Goal: Information Seeking & Learning: Find specific fact

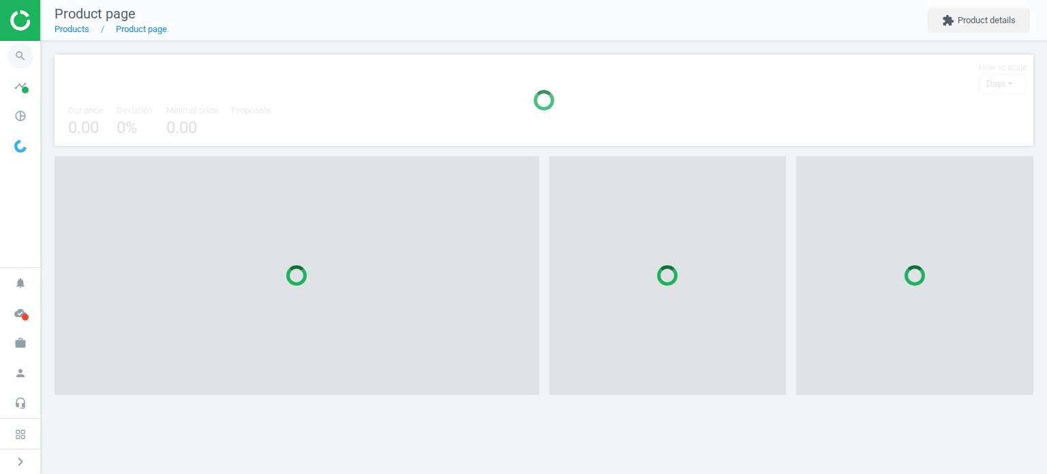
click at [25, 55] on icon "search" at bounding box center [20, 56] width 26 height 26
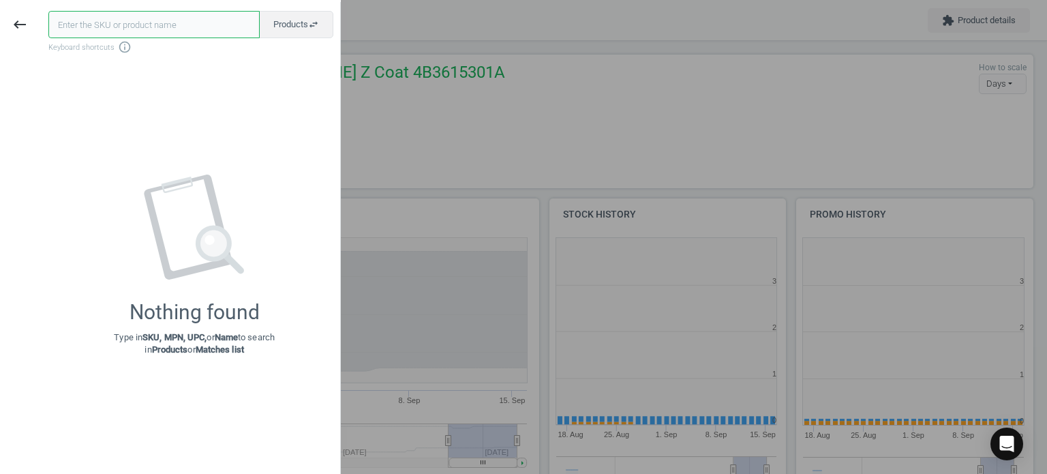
scroll to position [294, 255]
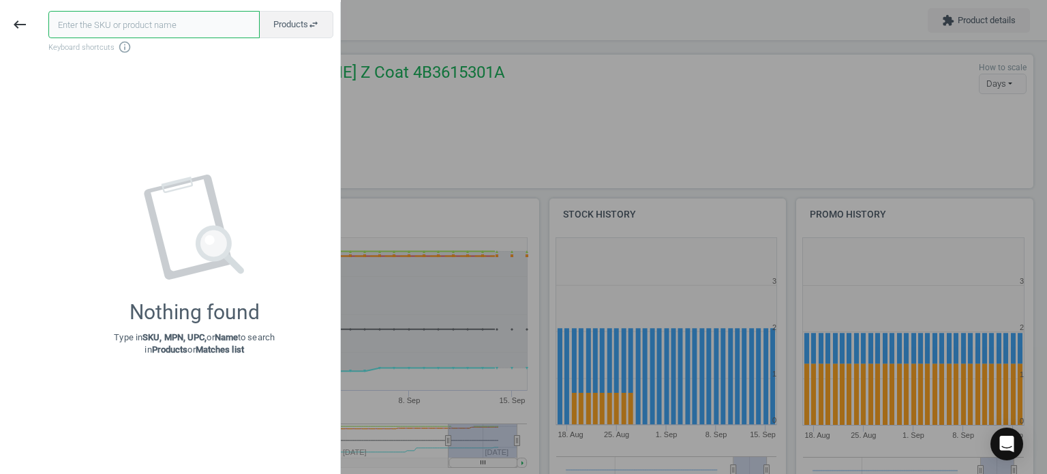
paste input "BMW-11617559530"
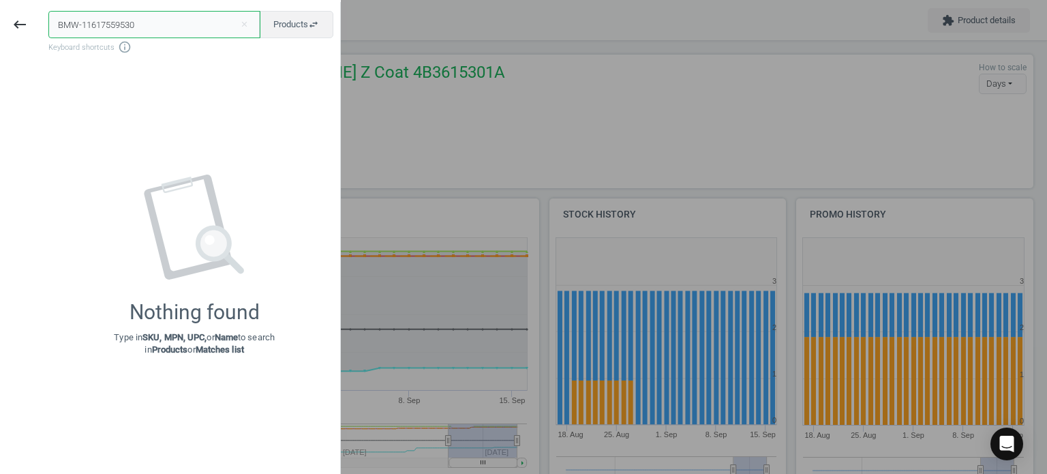
type input "BMW-11617559530"
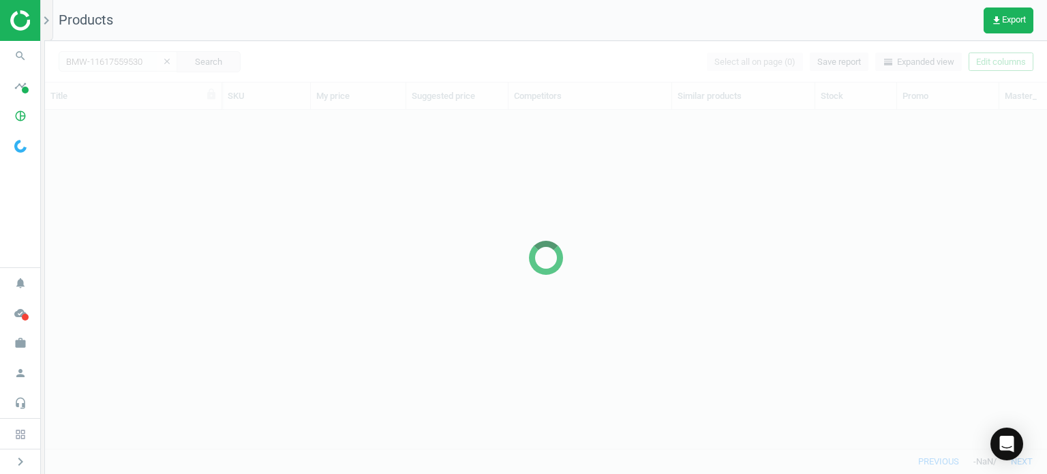
scroll to position [318, 991]
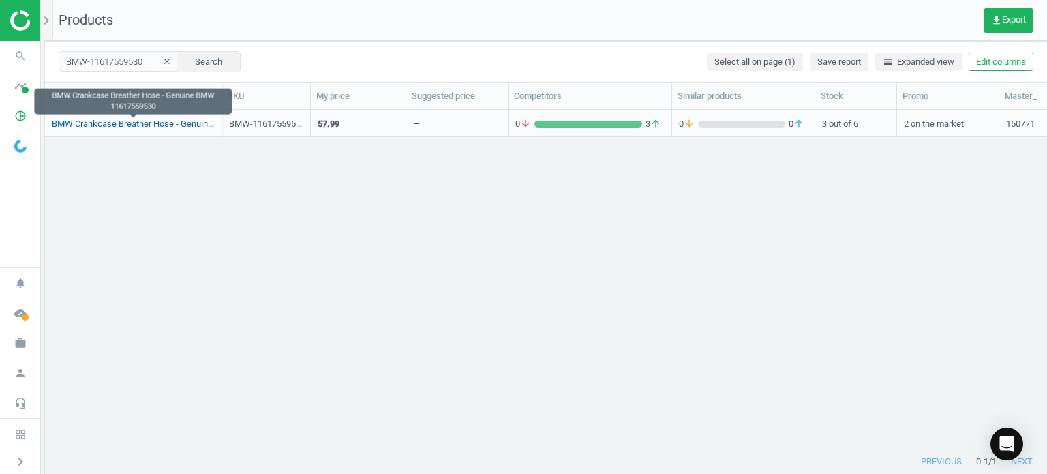
click at [153, 122] on link "BMW Crankcase Breather Hose - Genuine BMW 11617559530" at bounding box center [133, 124] width 163 height 12
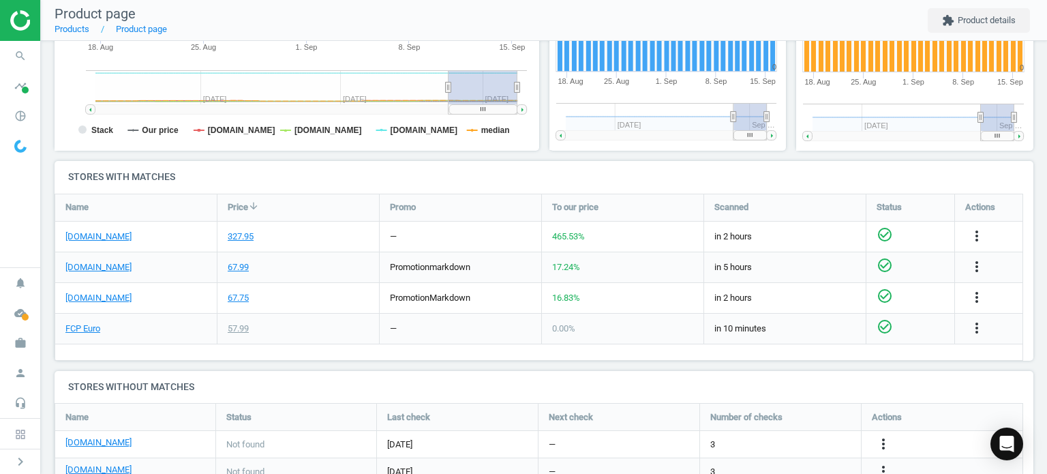
scroll to position [342, 0]
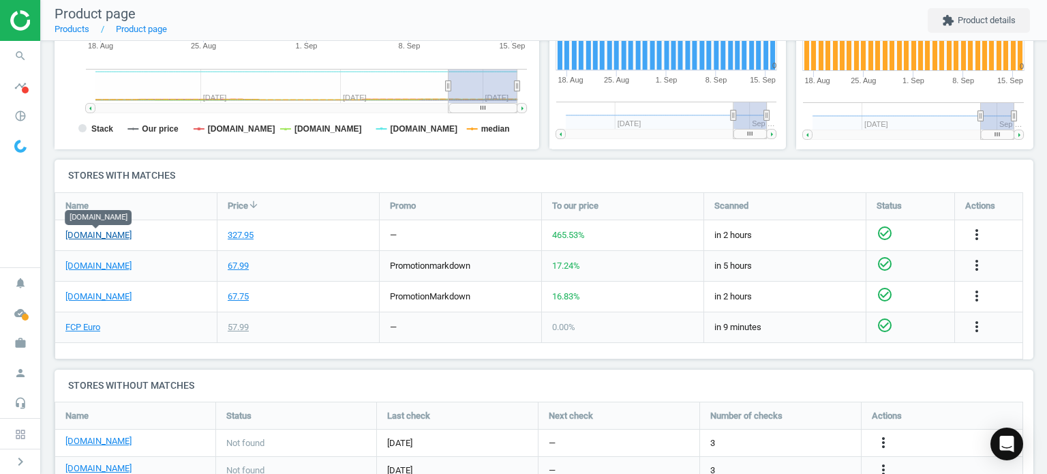
click at [112, 236] on link "[DOMAIN_NAME]" at bounding box center [98, 235] width 66 height 12
click at [89, 330] on link "FCP Euro" at bounding box center [82, 327] width 35 height 12
click at [966, 231] on div "more_vert" at bounding box center [978, 235] width 27 height 18
click at [973, 232] on icon "more_vert" at bounding box center [976, 234] width 16 height 16
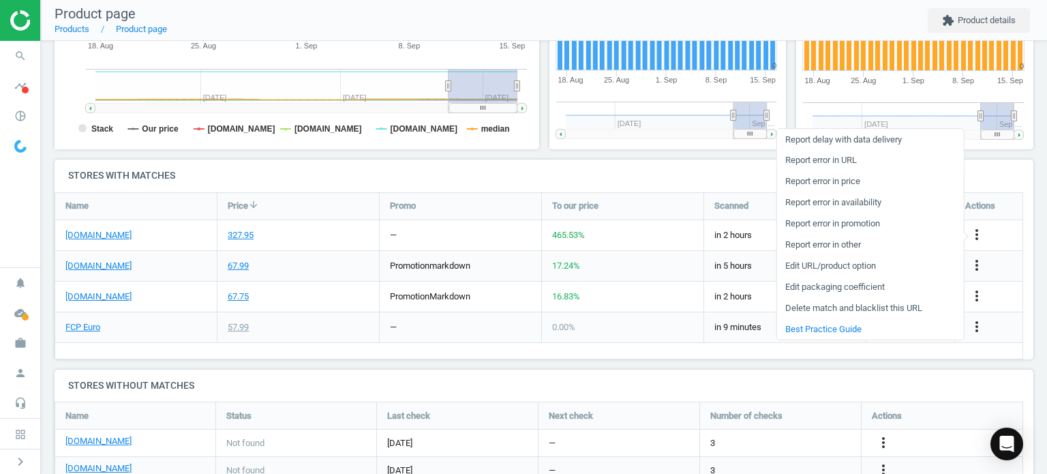
click at [846, 160] on link "Report error in URL" at bounding box center [869, 160] width 187 height 21
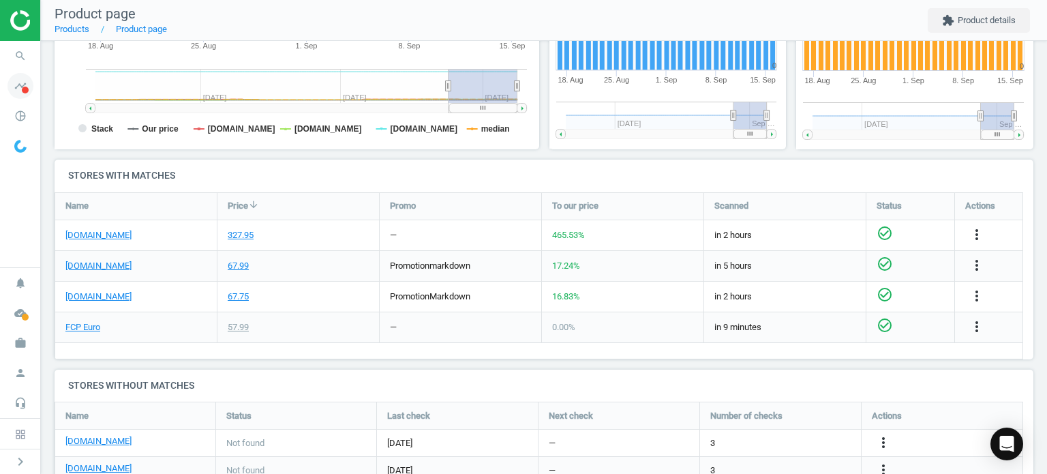
click at [9, 71] on span "timeline" at bounding box center [20, 86] width 41 height 30
click at [28, 55] on icon "search" at bounding box center [20, 56] width 26 height 26
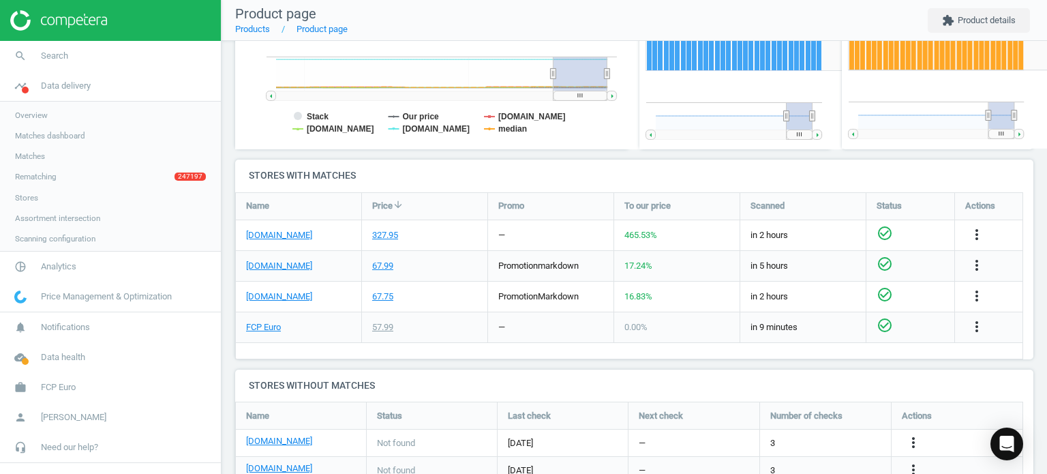
scroll to position [0, 0]
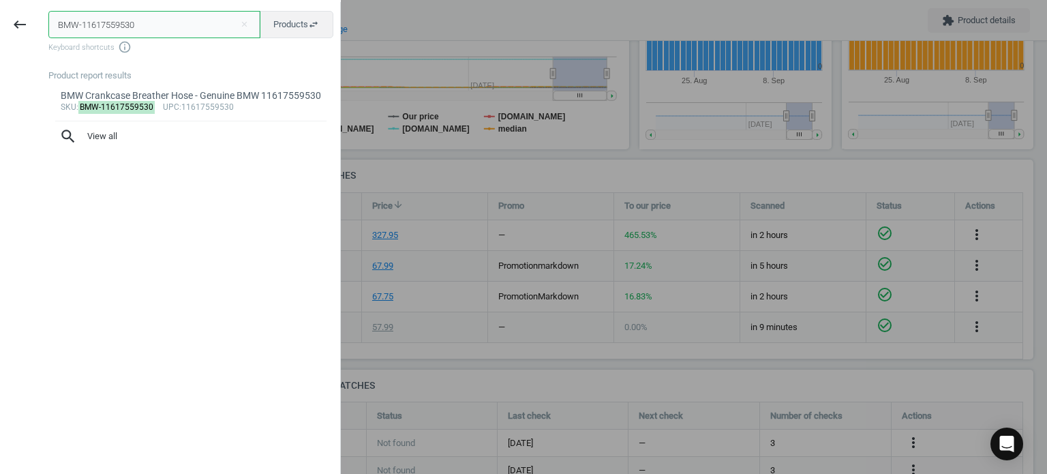
click at [128, 16] on input "BMW-11617559530" at bounding box center [154, 24] width 212 height 27
paste input "157848155"
type input "BMW-11157848155"
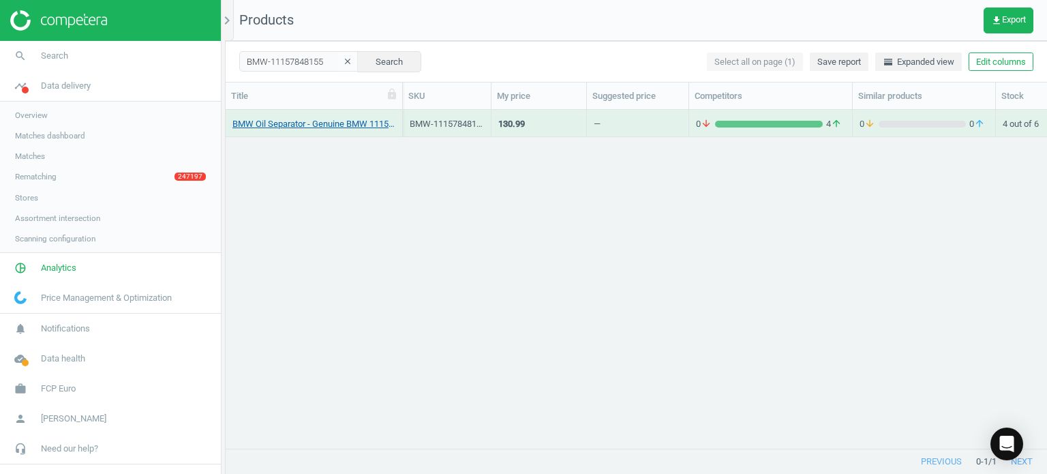
click at [352, 118] on link "BMW Oil Separator - Genuine BMW 11157848155" at bounding box center [313, 124] width 163 height 12
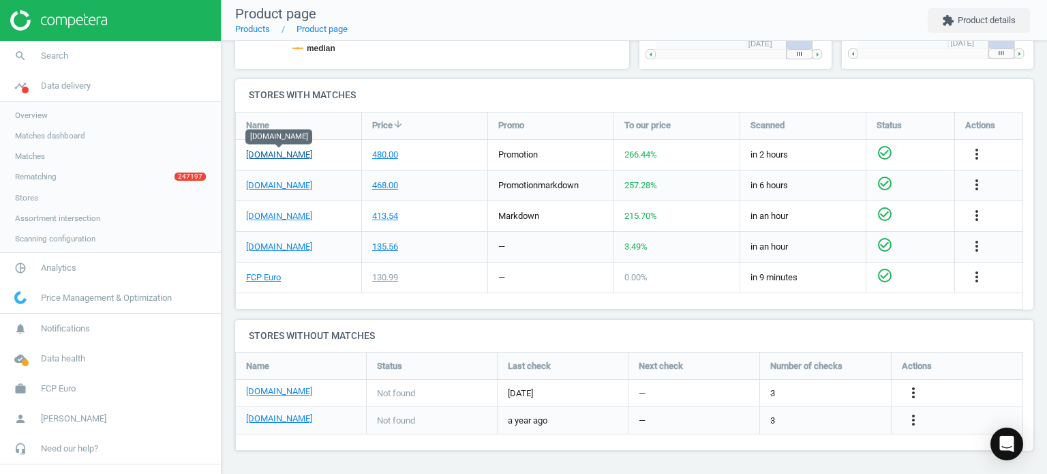
click at [281, 155] on link "[DOMAIN_NAME]" at bounding box center [279, 155] width 66 height 12
click at [277, 251] on link "[DOMAIN_NAME]" at bounding box center [279, 247] width 66 height 12
click at [265, 275] on link "FCP Euro" at bounding box center [263, 277] width 35 height 12
click at [52, 69] on link "search Search" at bounding box center [110, 56] width 221 height 30
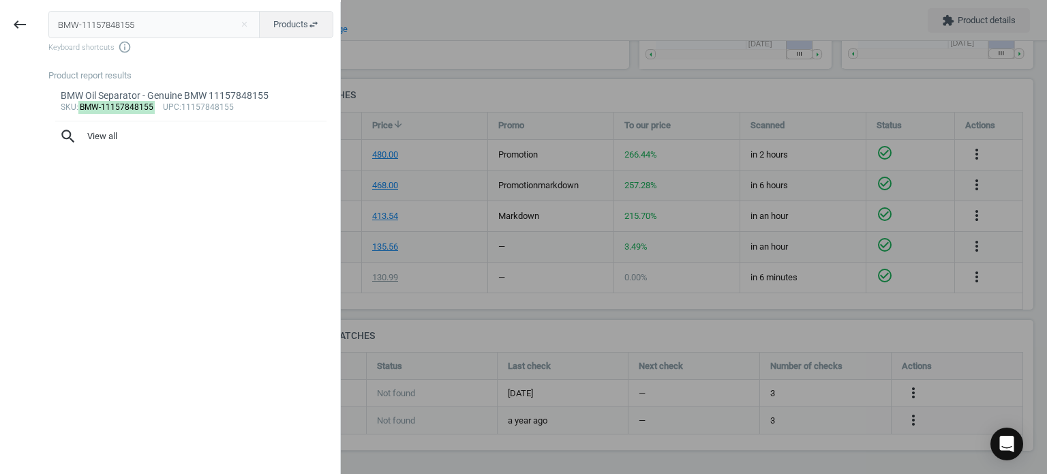
click at [50, 65] on div "Product report results BMW Oil Separator - Genuine BMW 11157848155 sku : BMW-11…" at bounding box center [194, 265] width 292 height 404
click at [89, 25] on input "BMW-11157848155" at bounding box center [154, 24] width 212 height 27
paste input "532649"
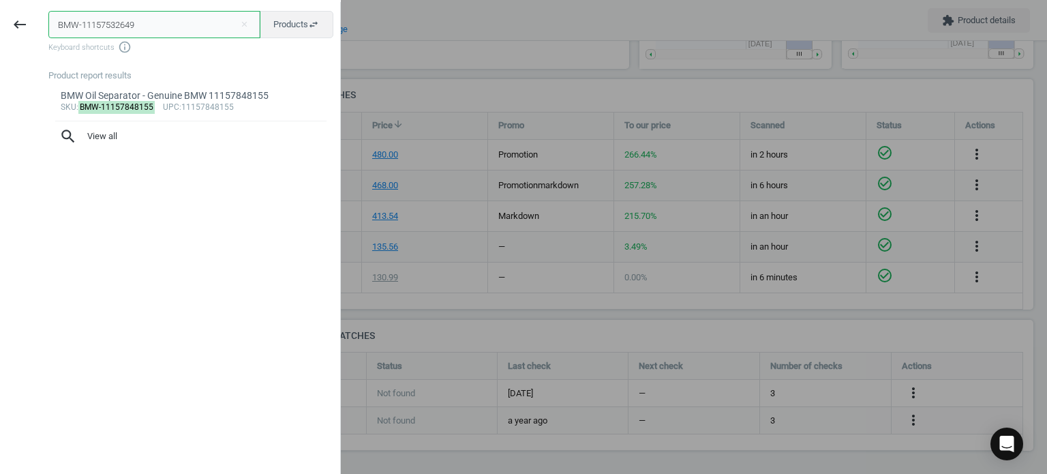
type input "BMW-11157532649"
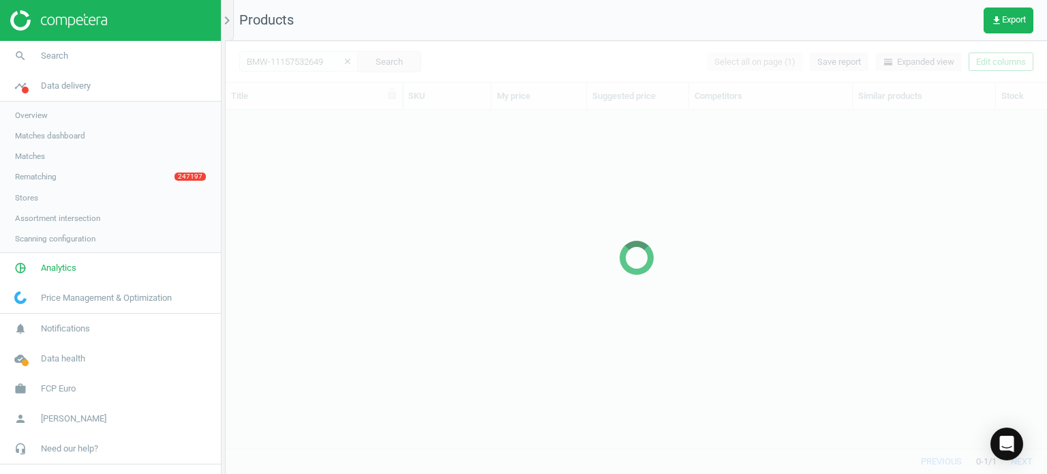
scroll to position [318, 811]
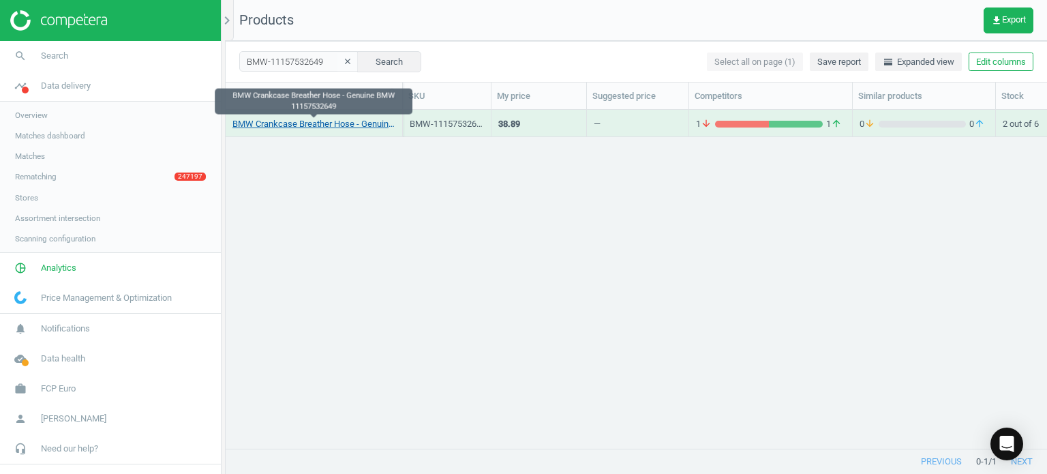
click at [339, 127] on link "BMW Crankcase Breather Hose - Genuine BMW 11157532649" at bounding box center [313, 124] width 163 height 12
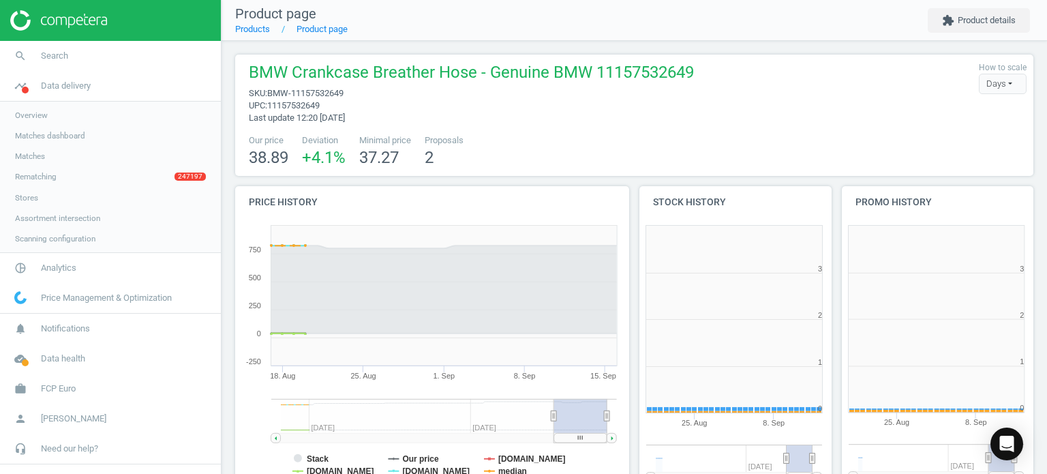
scroll to position [294, 410]
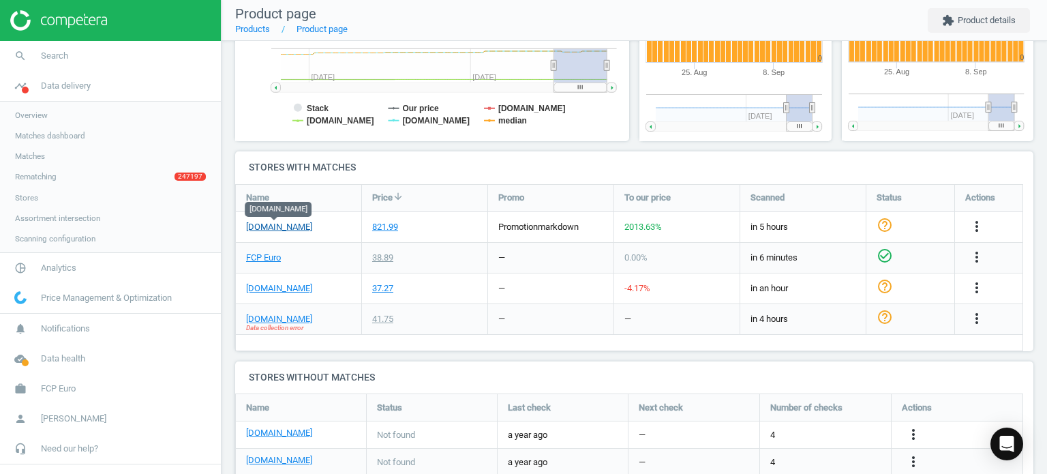
click at [301, 226] on link "[DOMAIN_NAME]" at bounding box center [279, 227] width 66 height 12
click at [267, 259] on link "FCP Euro" at bounding box center [263, 257] width 35 height 12
click at [977, 226] on icon "more_vert" at bounding box center [976, 226] width 16 height 16
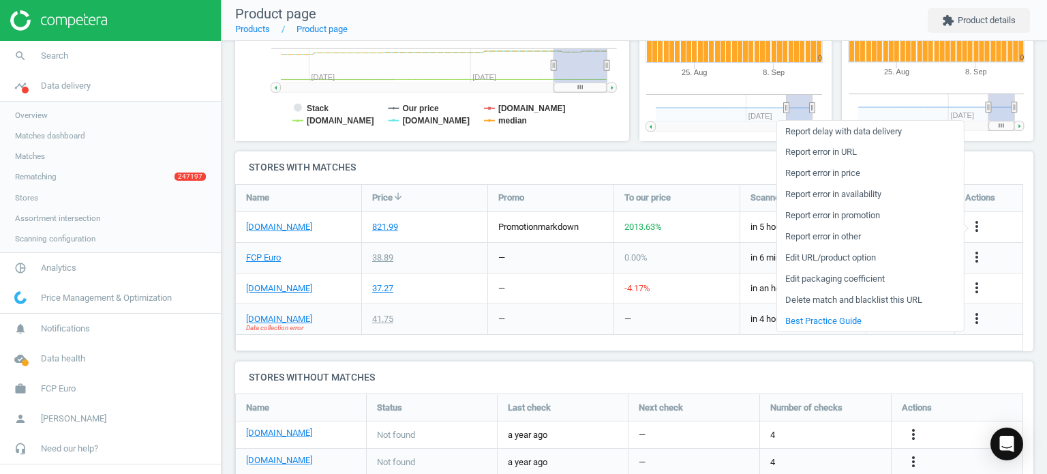
click at [832, 149] on link "Report error in URL" at bounding box center [869, 152] width 187 height 21
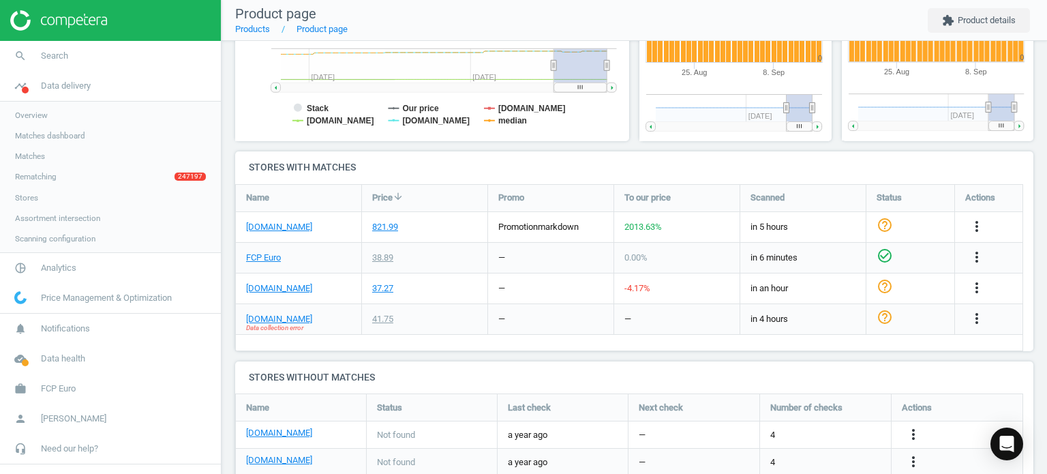
scroll to position [383, 0]
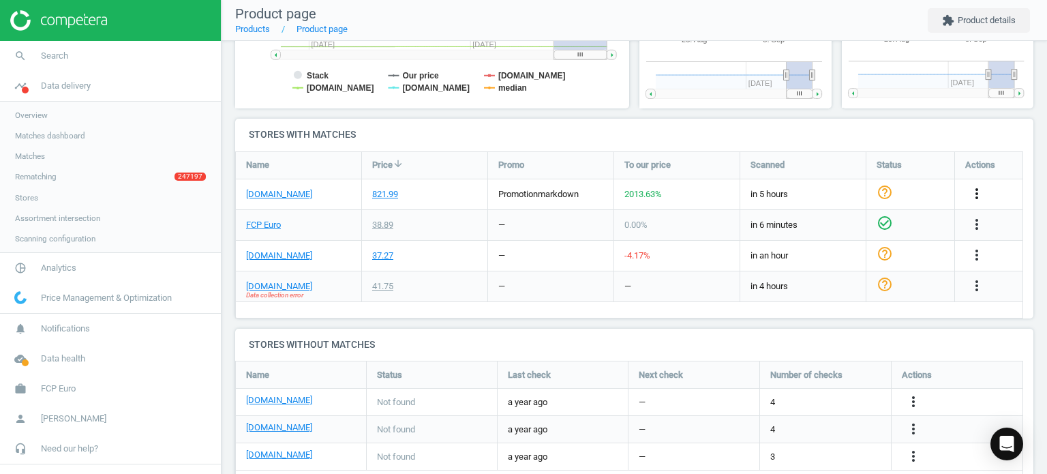
click at [971, 193] on icon "more_vert" at bounding box center [976, 193] width 16 height 16
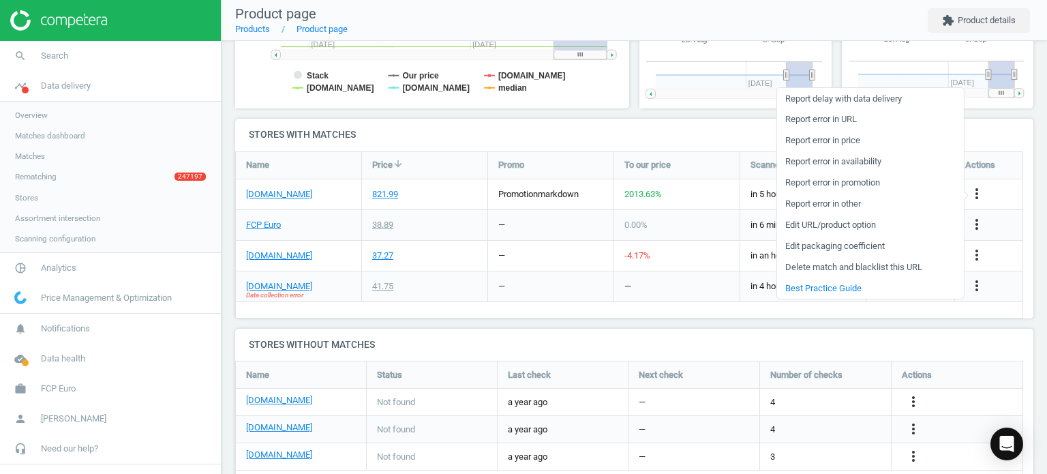
click at [819, 218] on link "Edit URL/product option" at bounding box center [869, 225] width 187 height 21
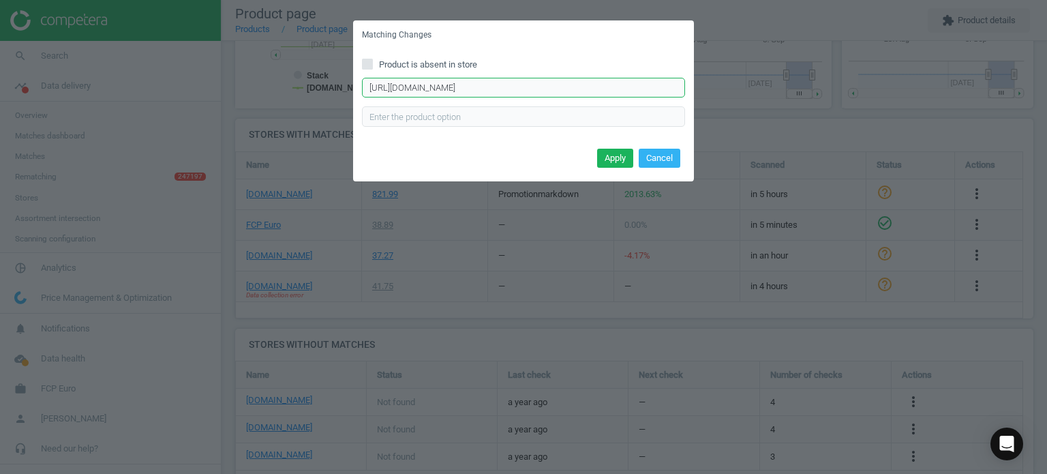
click at [485, 79] on input "[URL][DOMAIN_NAME]" at bounding box center [523, 88] width 323 height 20
paste input "crankcase-ventilation-hose/11157532649"
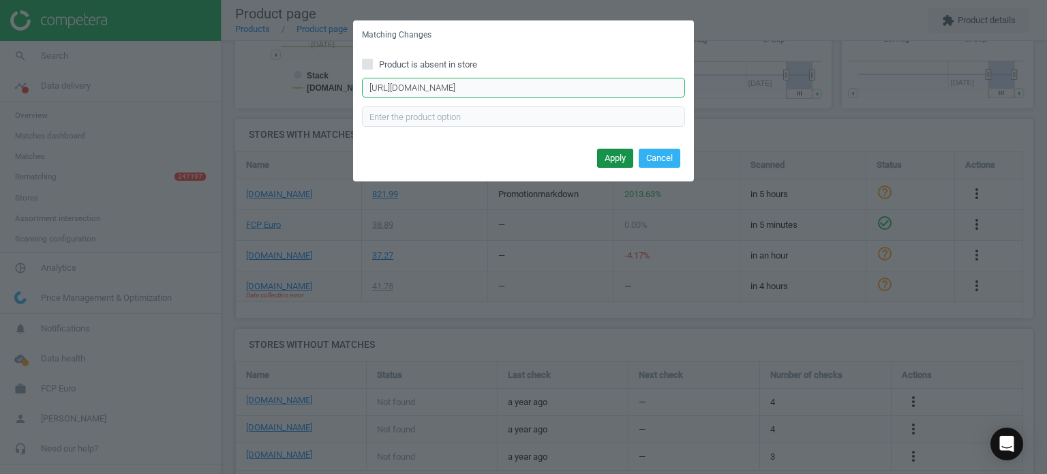
type input "[URL][DOMAIN_NAME]"
click at [617, 162] on button "Apply" at bounding box center [615, 158] width 36 height 19
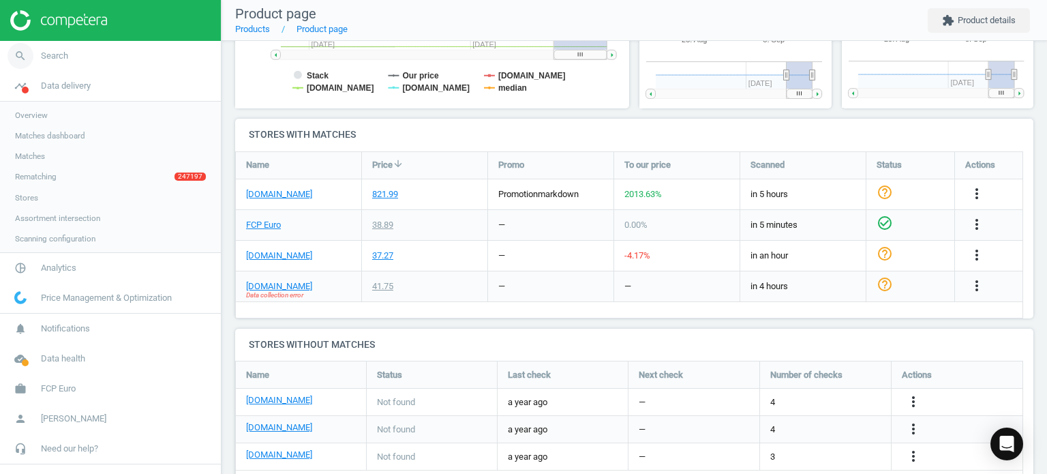
click at [37, 52] on span "search" at bounding box center [20, 56] width 41 height 30
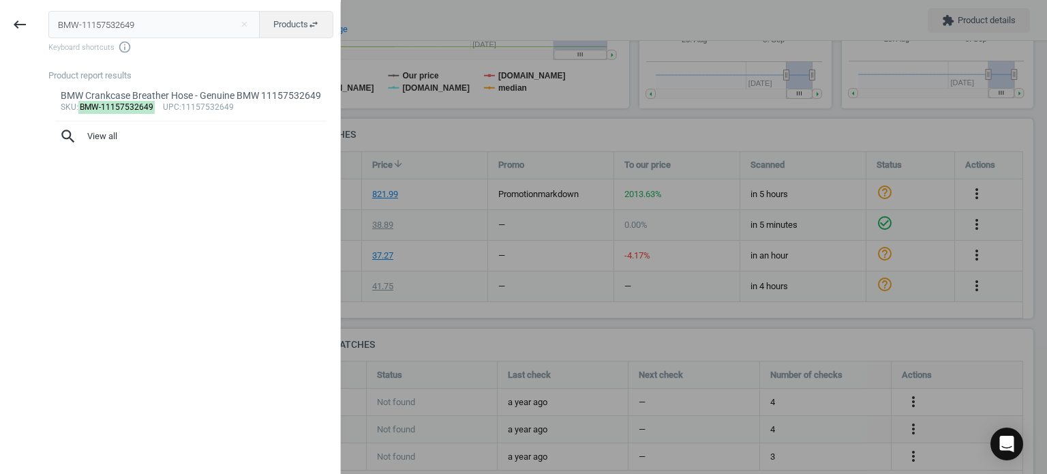
click at [219, 26] on input "BMW-11157532649" at bounding box center [154, 24] width 212 height 27
type input "BMW-11157532629"
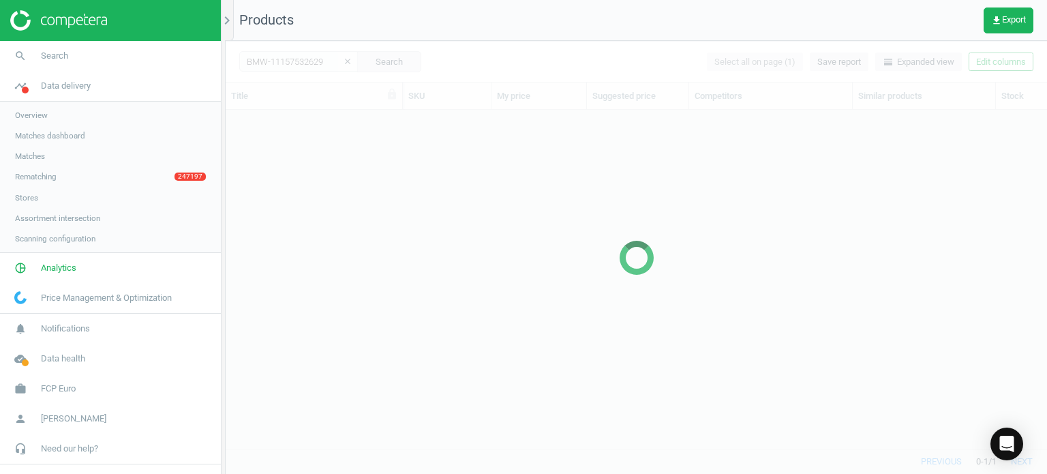
scroll to position [318, 811]
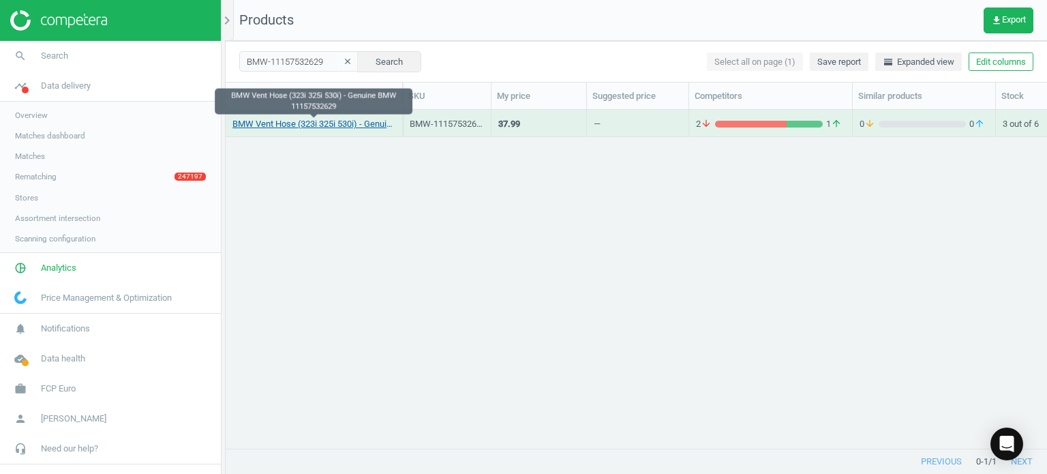
click at [339, 129] on link "BMW Vent Hose (323i 325i 530i) - Genuine BMW 11157532629" at bounding box center [313, 124] width 163 height 12
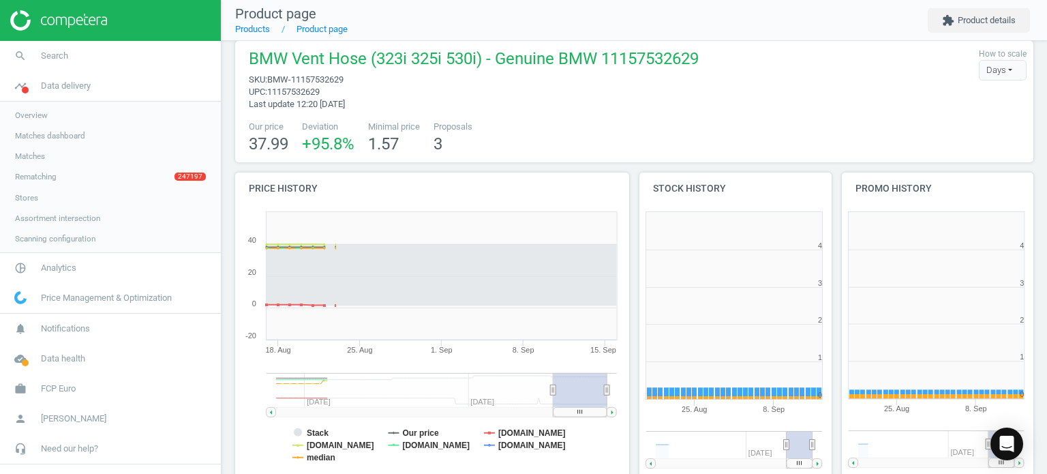
scroll to position [294, 410]
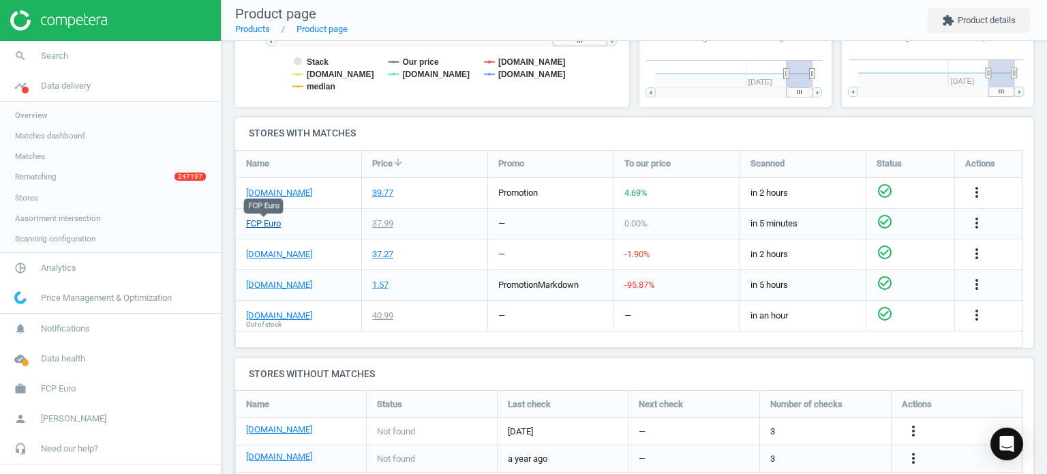
click at [275, 223] on link "FCP Euro" at bounding box center [263, 223] width 35 height 12
click at [299, 318] on link "[DOMAIN_NAME]" at bounding box center [279, 315] width 66 height 12
click at [260, 286] on link "[DOMAIN_NAME]" at bounding box center [279, 285] width 66 height 12
click at [972, 286] on icon "more_vert" at bounding box center [976, 284] width 16 height 16
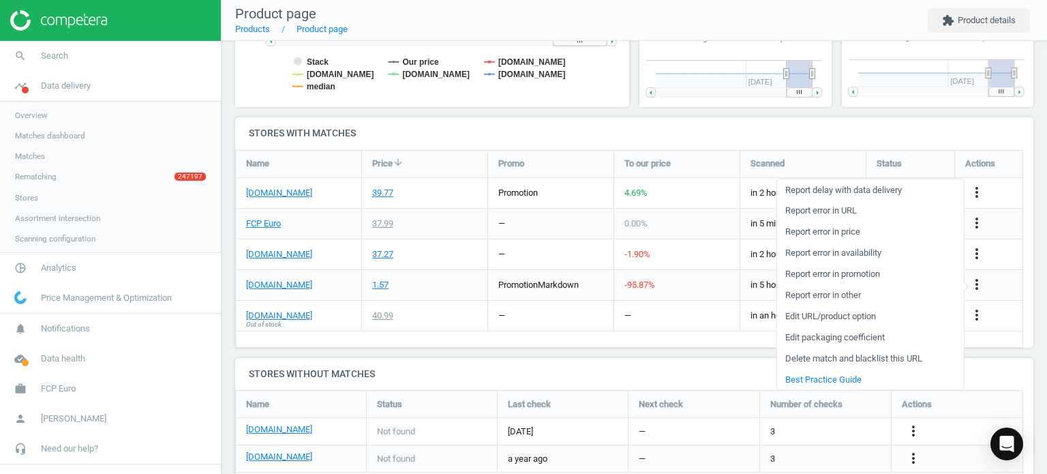
click at [815, 337] on link "Edit packaging coefficient" at bounding box center [869, 336] width 187 height 21
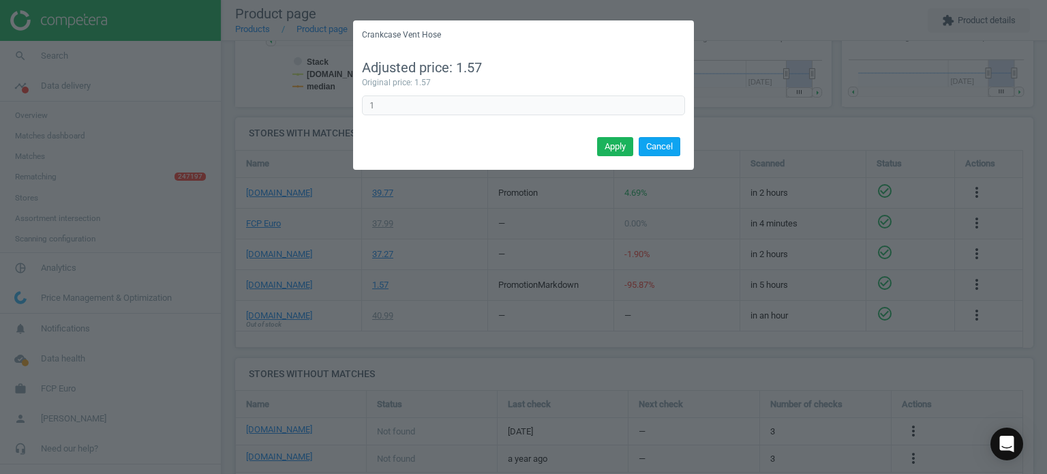
click at [657, 143] on button "Cancel" at bounding box center [660, 146] width 42 height 19
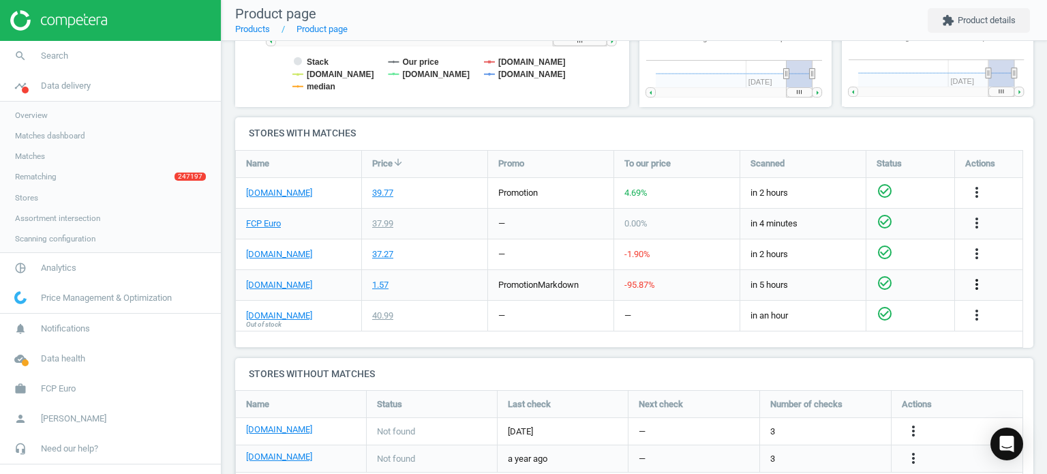
click at [975, 283] on icon "more_vert" at bounding box center [976, 284] width 16 height 16
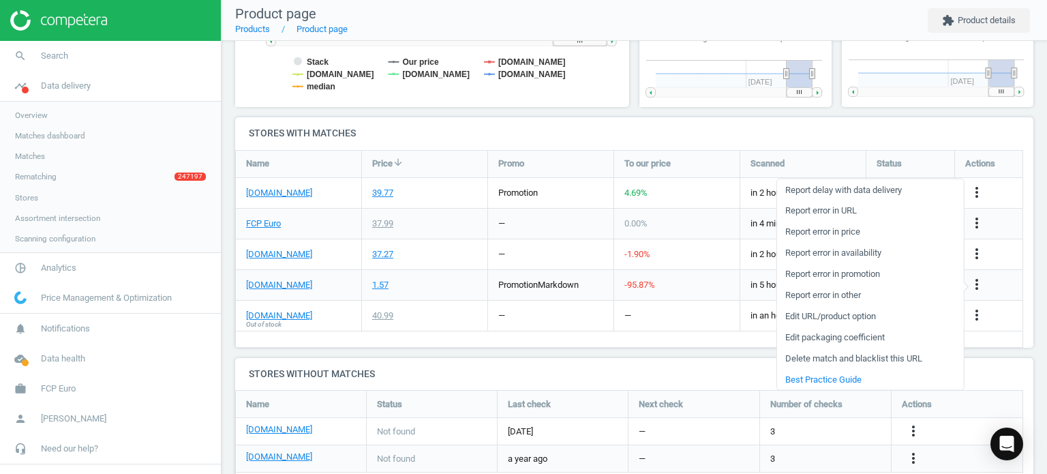
click at [860, 317] on link "Edit URL/product option" at bounding box center [869, 315] width 187 height 21
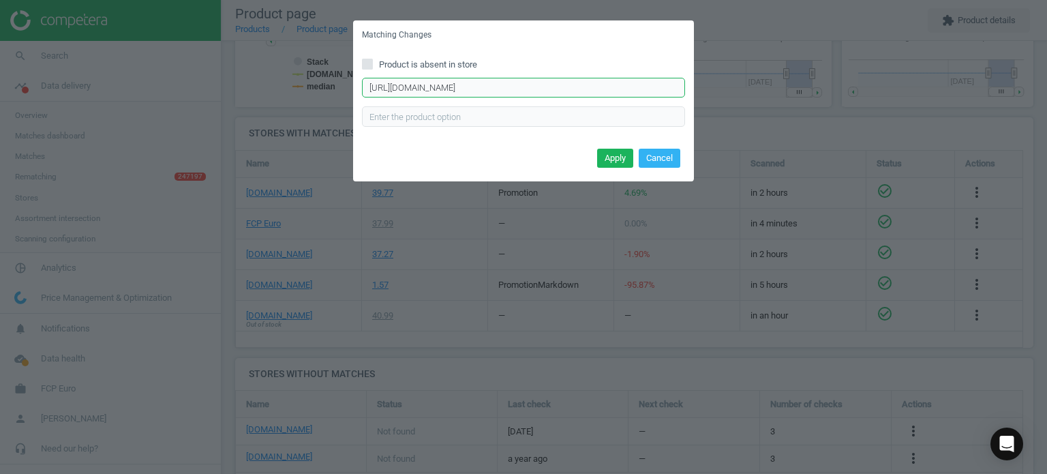
click at [499, 86] on input "[URL][DOMAIN_NAME]" at bounding box center [523, 88] width 323 height 20
paste input "genuine-bmw-parts/crankcase-ventilation-dipstick-hose/11157532629"
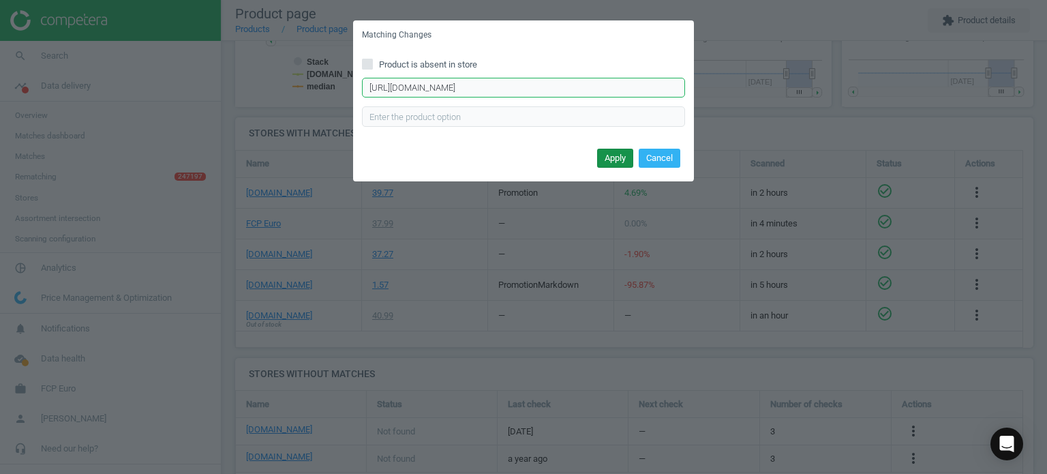
type input "[URL][DOMAIN_NAME]"
click at [614, 155] on button "Apply" at bounding box center [615, 158] width 36 height 19
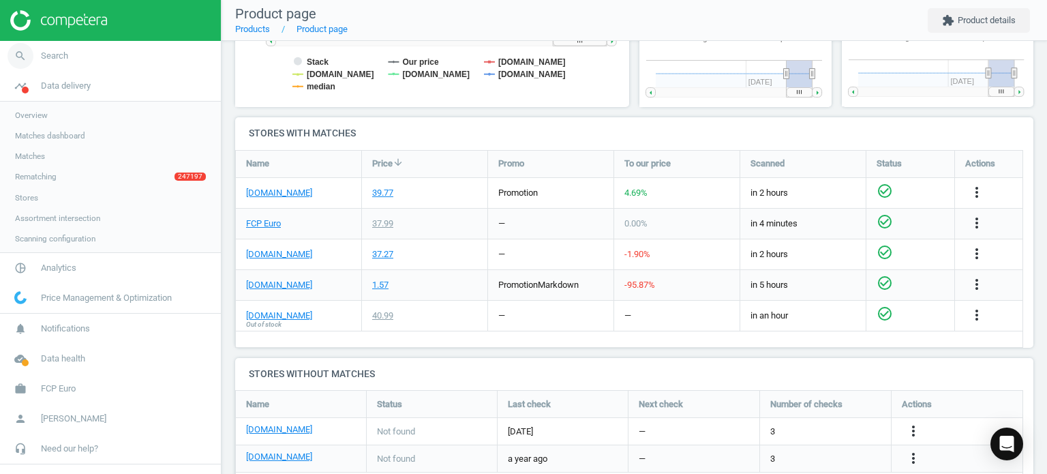
click at [78, 50] on link "search Search" at bounding box center [110, 56] width 221 height 30
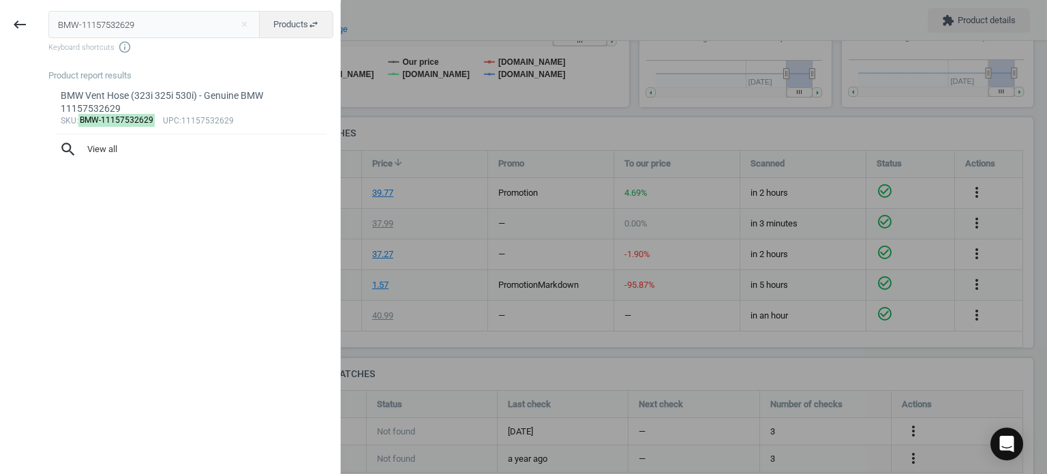
click at [215, 20] on input "BMW-11157532629" at bounding box center [154, 24] width 212 height 27
type input "BMW-11157581815"
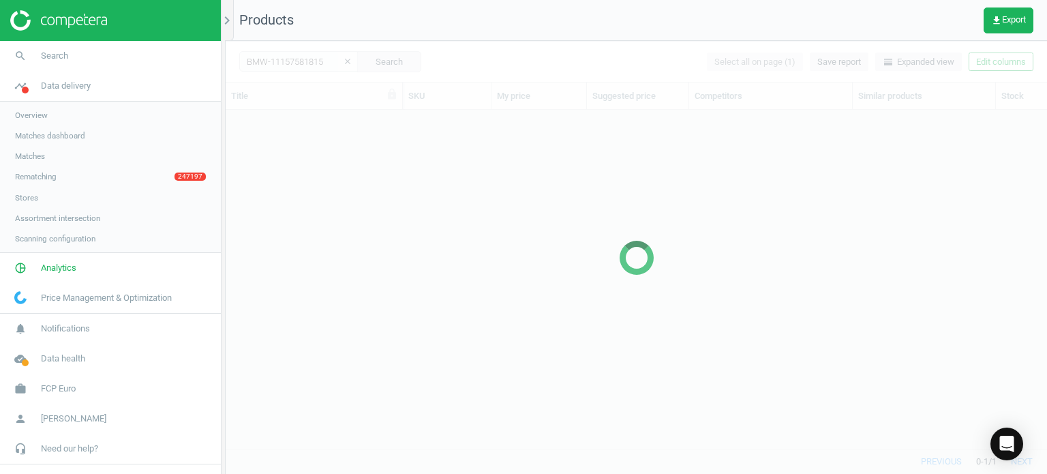
scroll to position [318, 811]
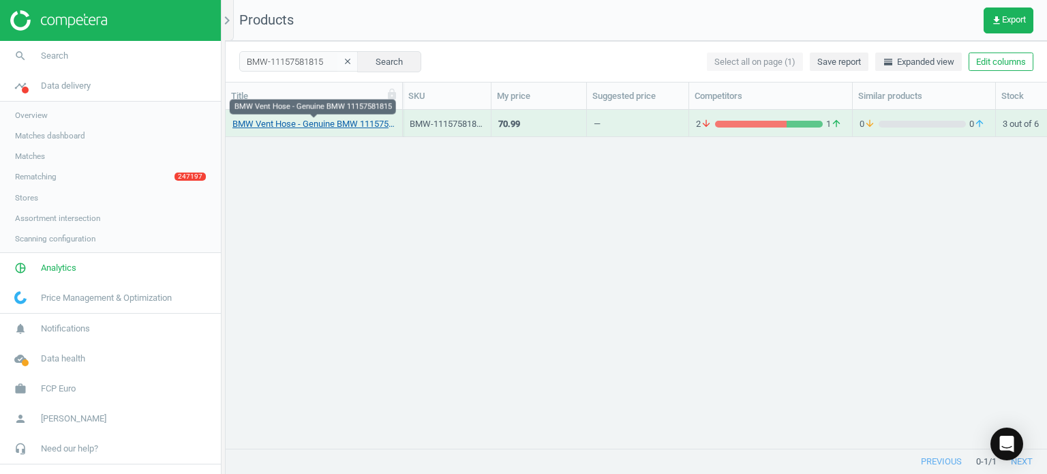
click at [325, 127] on link "BMW Vent Hose - Genuine BMW 11157581815" at bounding box center [313, 124] width 163 height 12
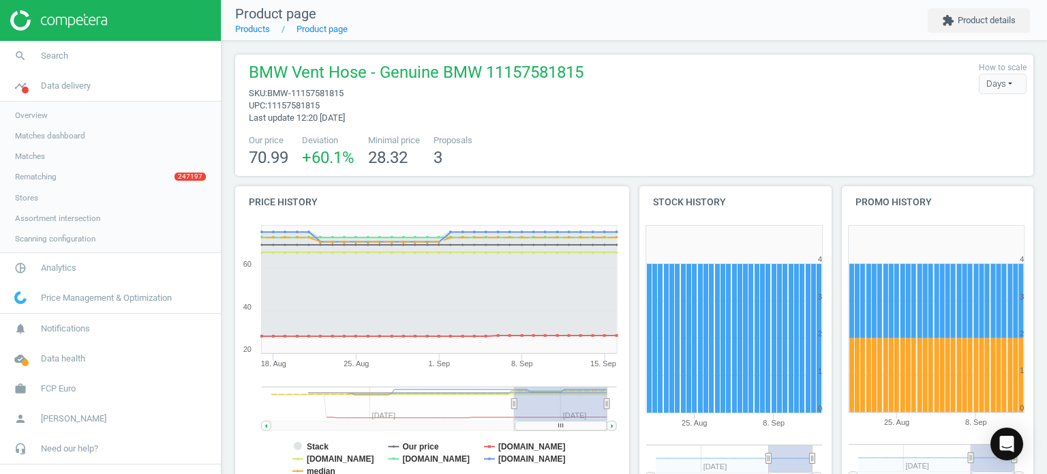
scroll to position [68, 0]
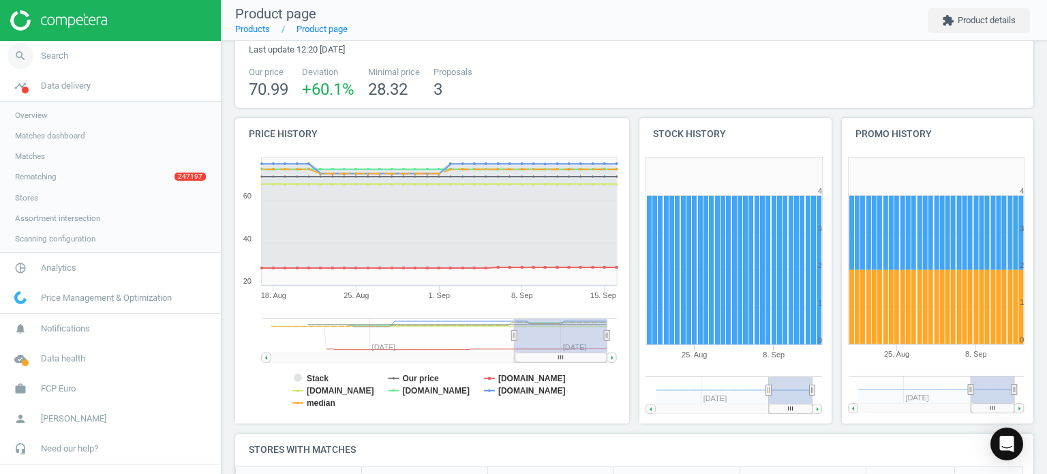
click at [117, 54] on link "search Search" at bounding box center [110, 56] width 221 height 30
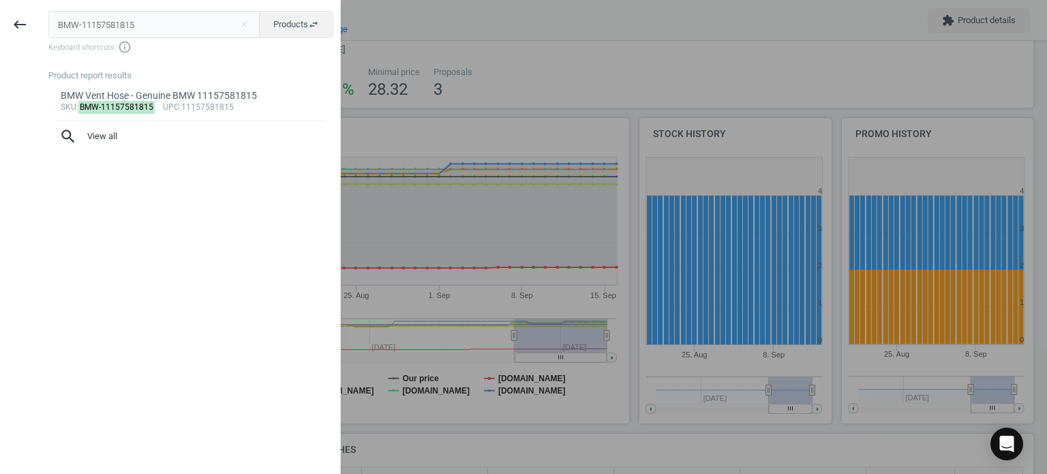
click at [166, 29] on input "BMW-11157581815" at bounding box center [154, 24] width 212 height 27
type input "BMW-21207626561"
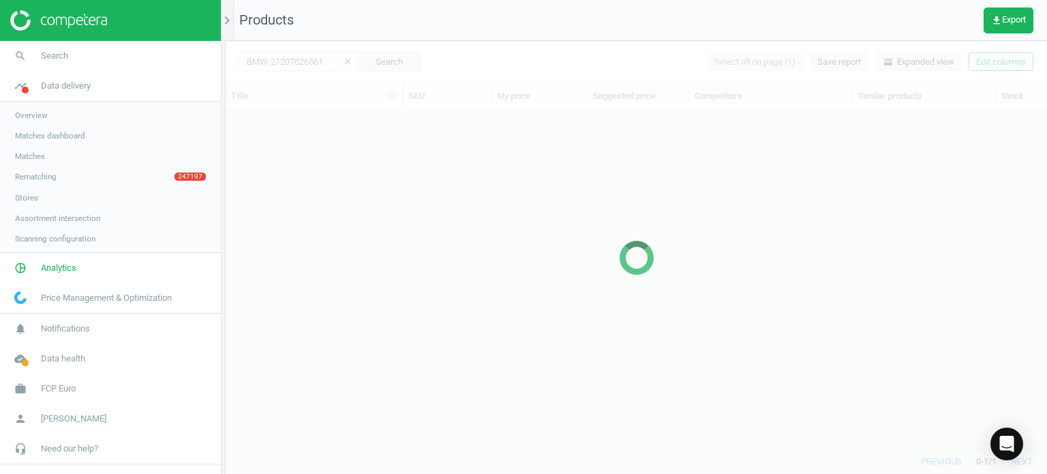
scroll to position [318, 811]
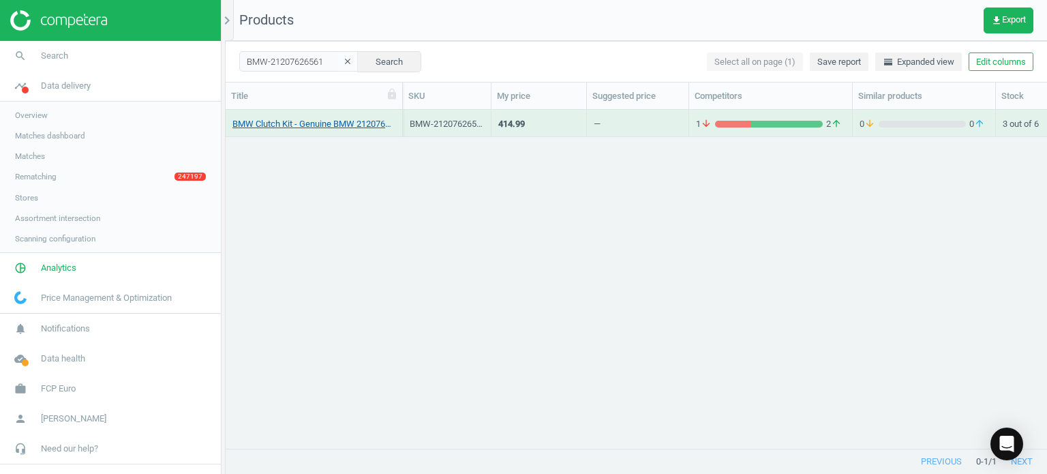
click at [344, 125] on link "BMW Clutch Kit - Genuine BMW 21207626561" at bounding box center [313, 124] width 163 height 12
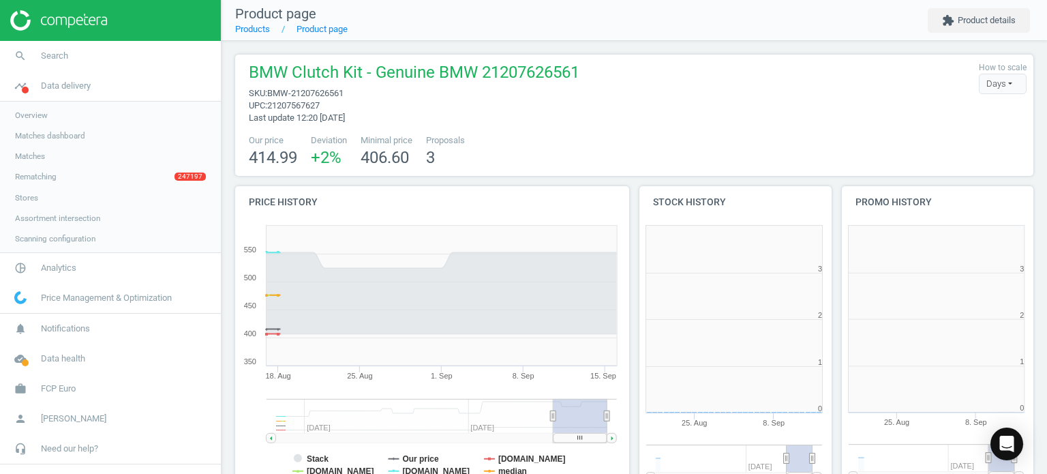
scroll to position [294, 410]
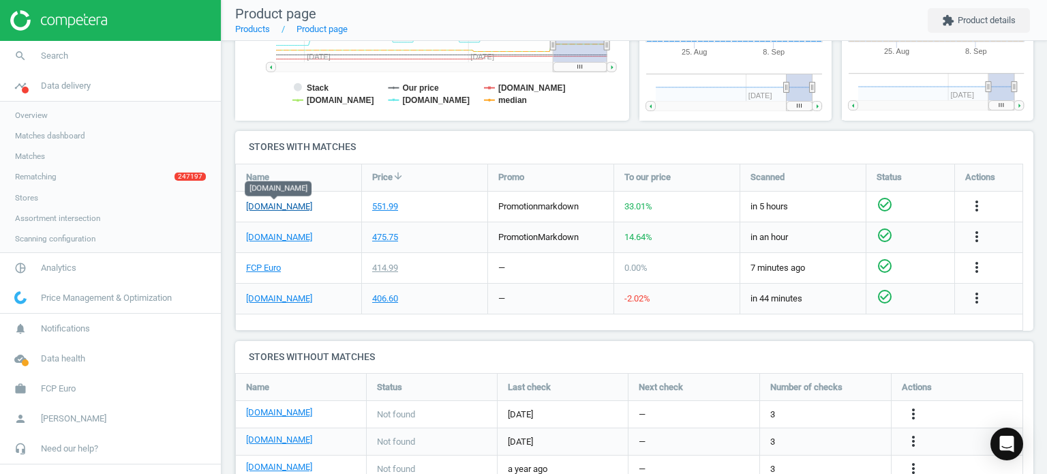
click at [286, 208] on link "[DOMAIN_NAME]" at bounding box center [279, 206] width 66 height 12
click at [272, 270] on link "FCP Euro" at bounding box center [263, 268] width 35 height 12
click at [37, 63] on span "search" at bounding box center [20, 56] width 41 height 30
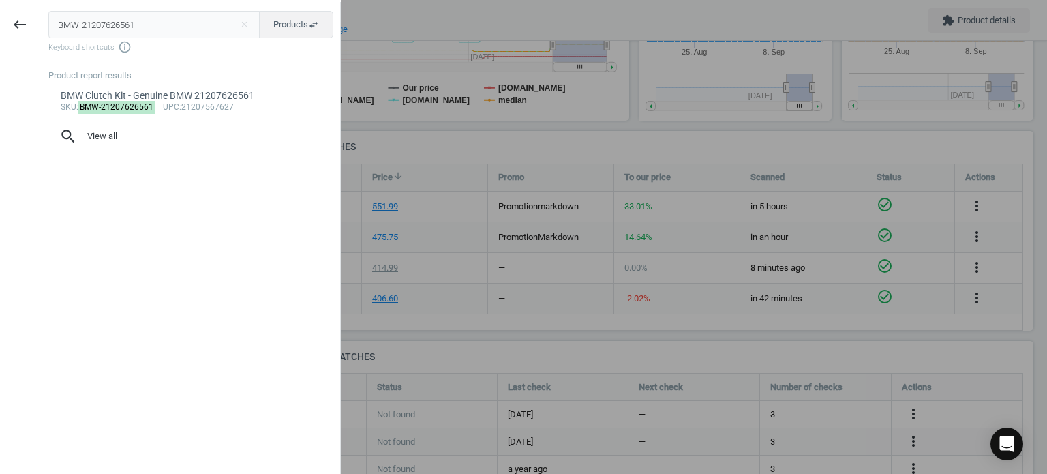
click at [140, 24] on input "BMW-21207626561" at bounding box center [154, 24] width 212 height 27
type input "BMW-18308509753"
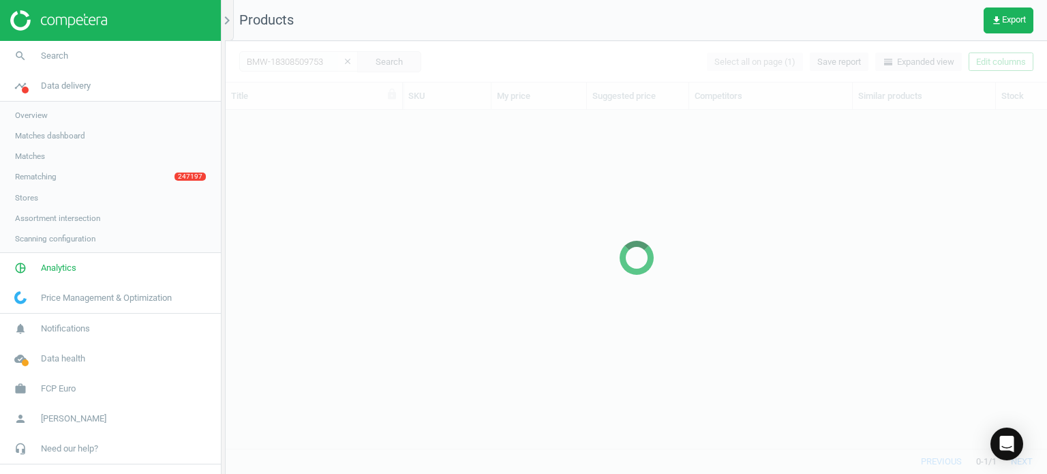
scroll to position [318, 811]
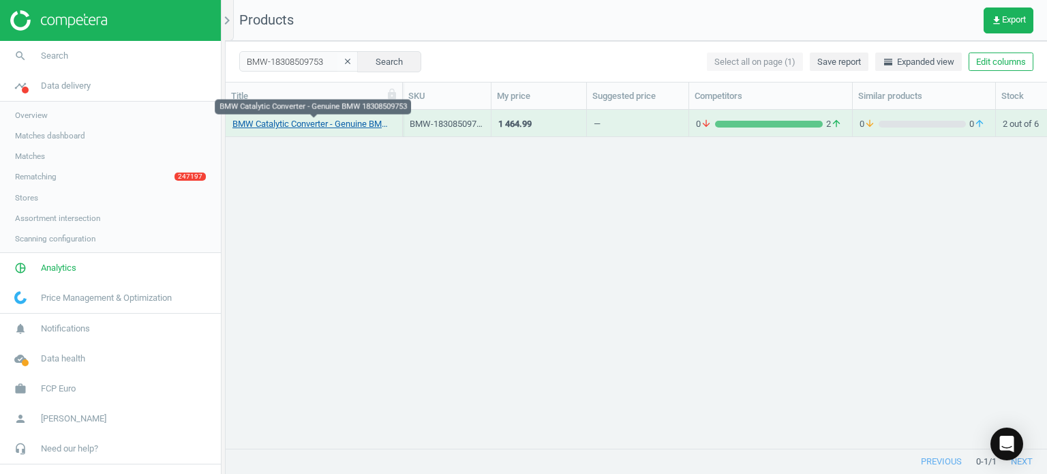
click at [327, 127] on link "BMW Catalytic Converter - Genuine BMW 18308509753" at bounding box center [313, 124] width 163 height 12
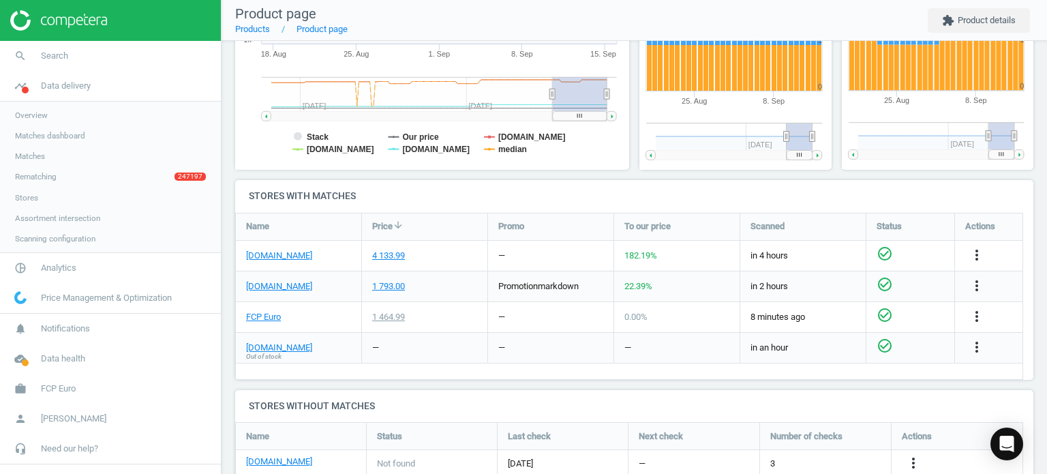
scroll to position [363, 0]
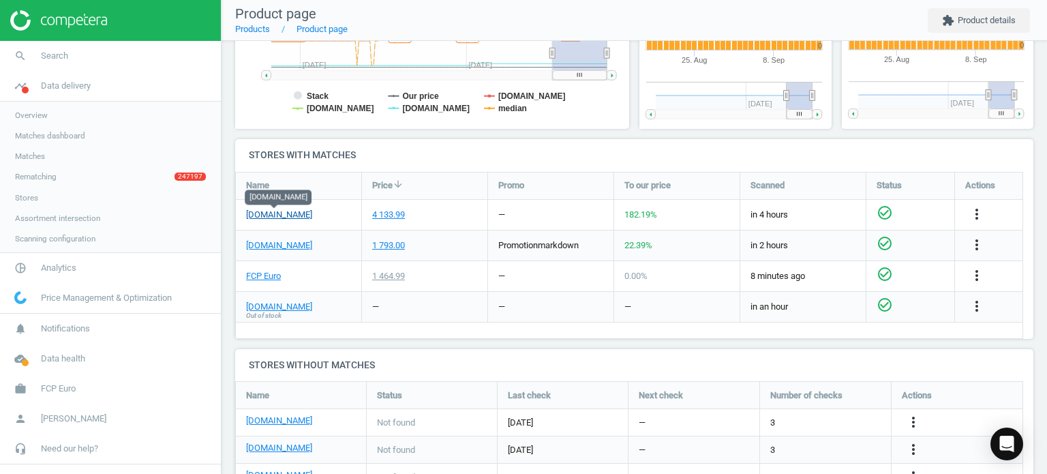
click at [287, 217] on link "[DOMAIN_NAME]" at bounding box center [279, 215] width 66 height 12
click at [267, 276] on link "FCP Euro" at bounding box center [263, 276] width 35 height 12
click at [990, 219] on div "more_vert" at bounding box center [978, 215] width 27 height 18
click at [979, 215] on icon "more_vert" at bounding box center [976, 214] width 16 height 16
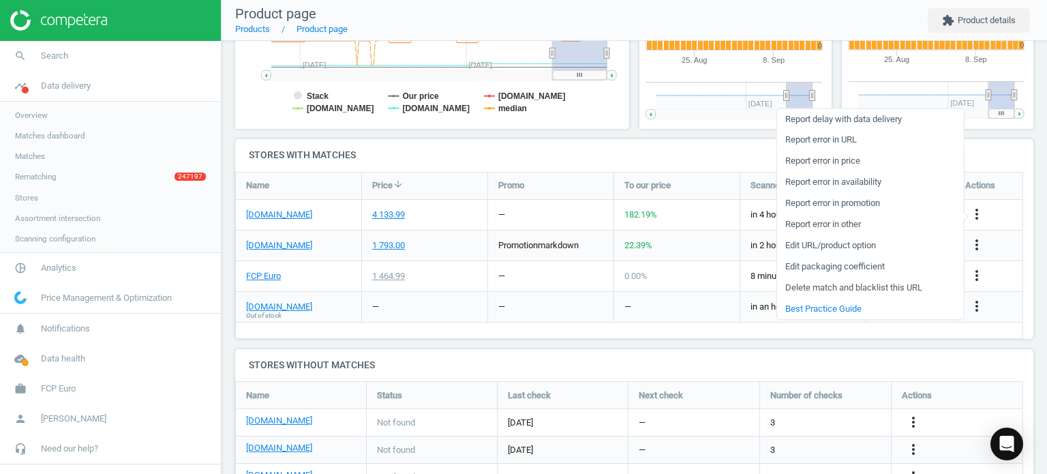
click at [837, 138] on link "Report error in URL" at bounding box center [869, 139] width 187 height 21
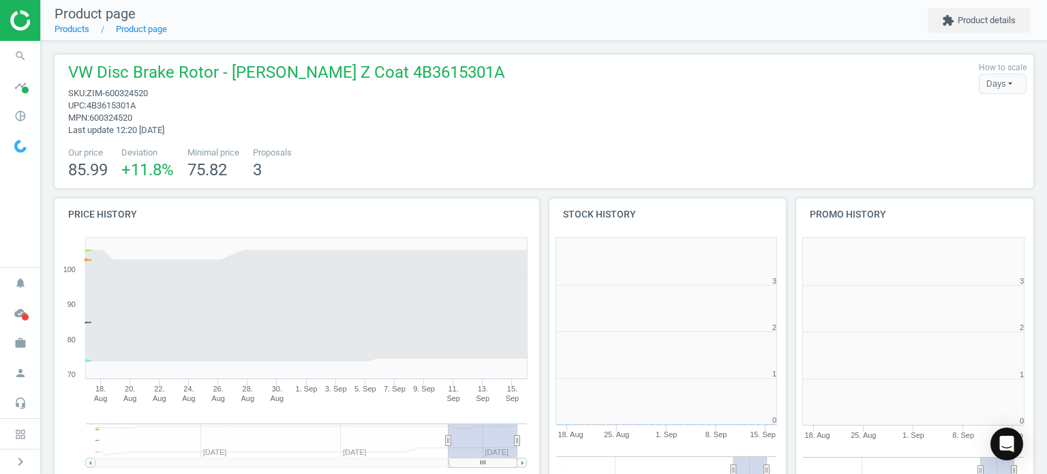
scroll to position [294, 255]
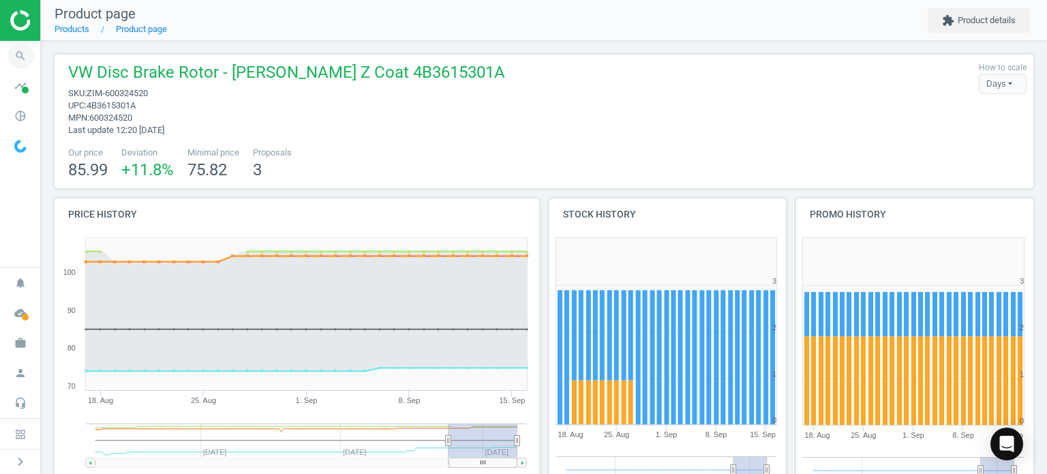
click at [22, 59] on icon "search" at bounding box center [20, 56] width 26 height 26
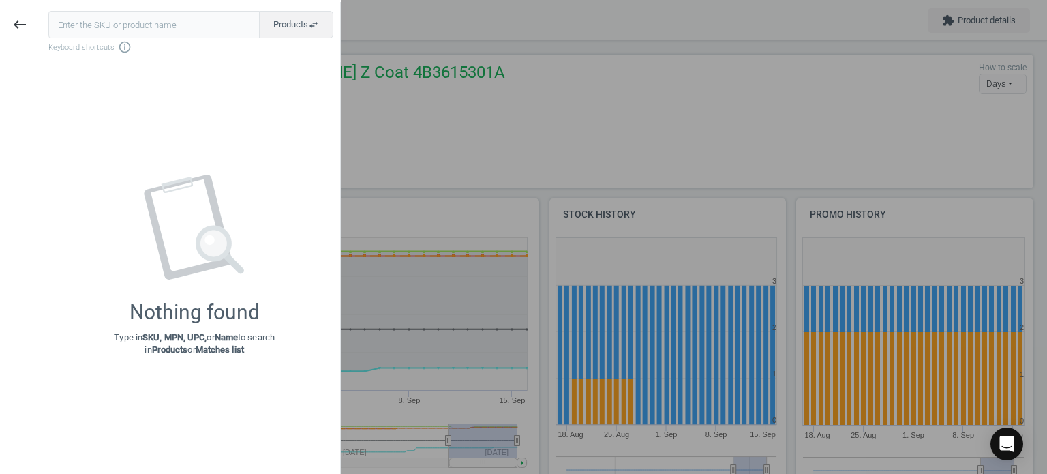
click at [82, 31] on input "text" at bounding box center [153, 24] width 211 height 27
type input "BMW-32111140464"
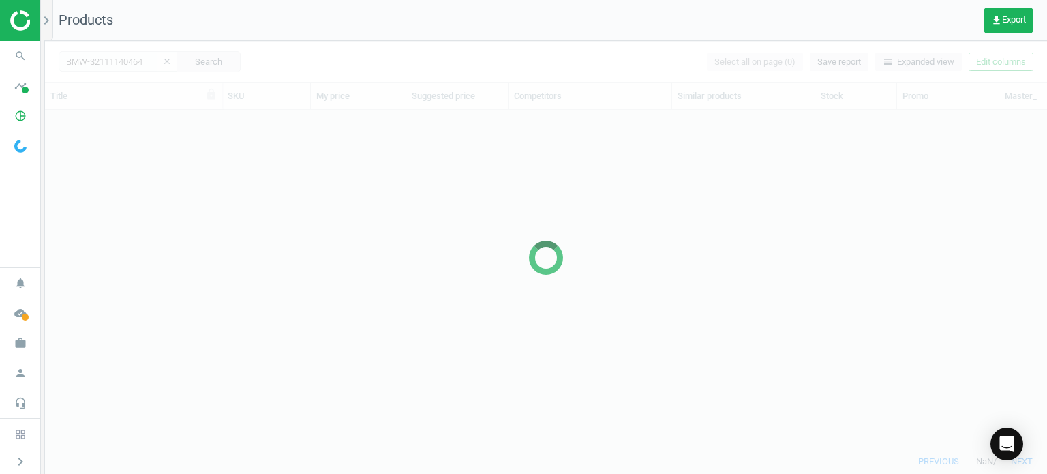
scroll to position [318, 991]
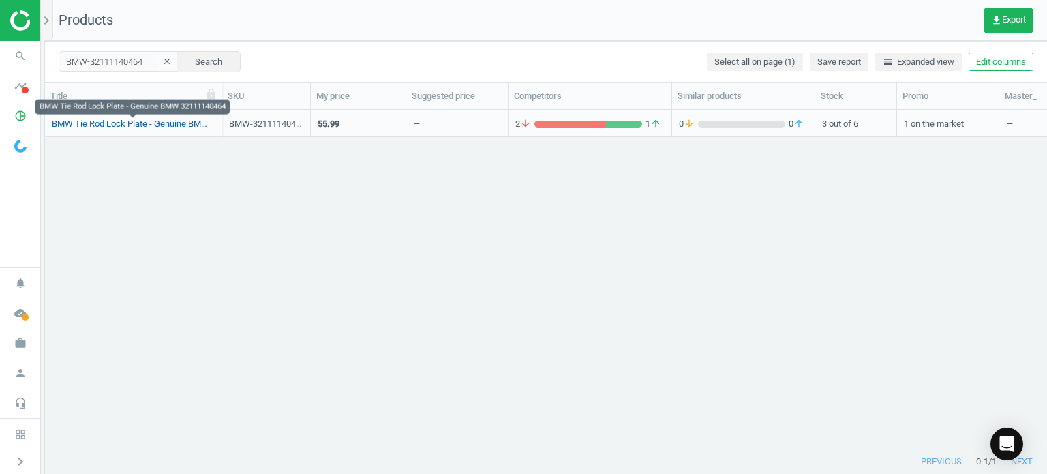
click at [125, 126] on link "BMW Tie Rod Lock Plate - Genuine BMW 32111140464" at bounding box center [133, 124] width 163 height 12
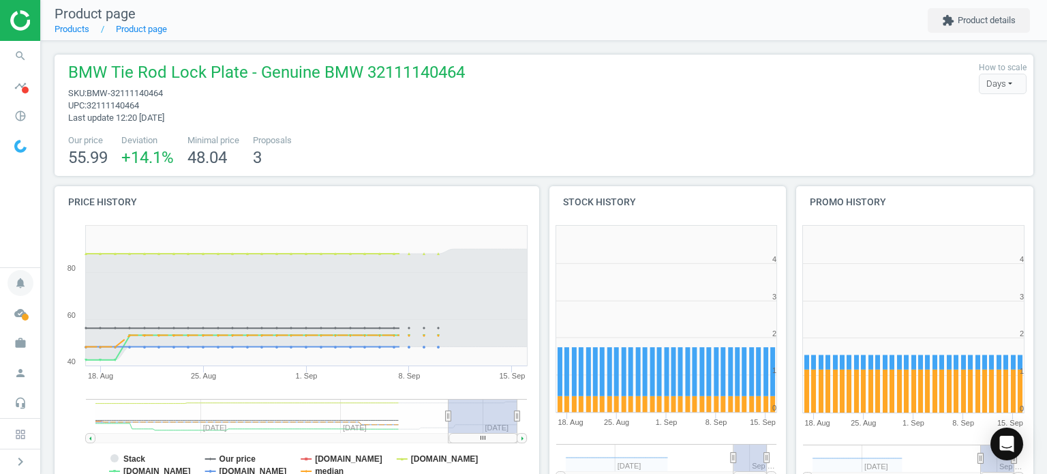
scroll to position [294, 255]
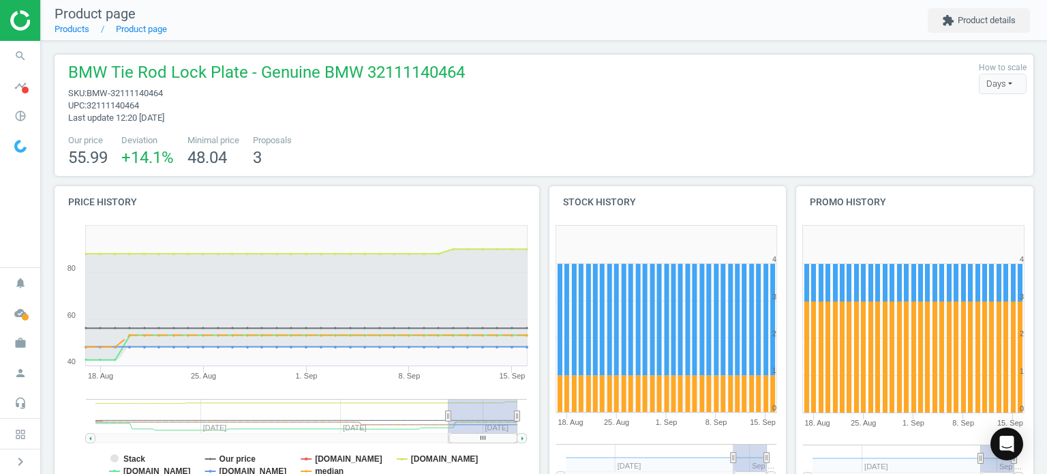
click at [136, 89] on span "BMW-32111140464" at bounding box center [125, 93] width 76 height 10
copy span "sku : BMW-32111140464"
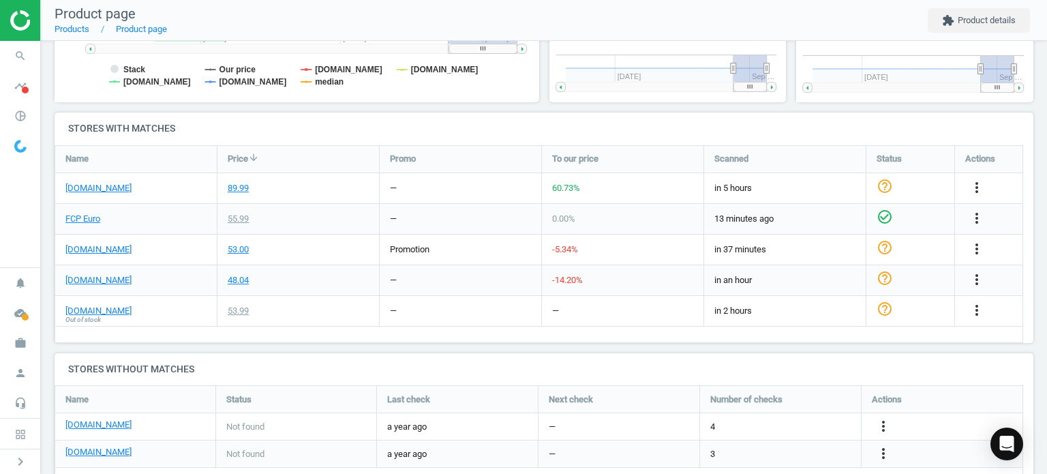
scroll to position [390, 0]
click at [111, 187] on link "[DOMAIN_NAME]" at bounding box center [98, 187] width 66 height 12
click at [90, 219] on link "FCP Euro" at bounding box center [82, 218] width 35 height 12
click at [97, 185] on link "[DOMAIN_NAME]" at bounding box center [98, 187] width 66 height 12
click at [968, 182] on icon "more_vert" at bounding box center [976, 187] width 16 height 16
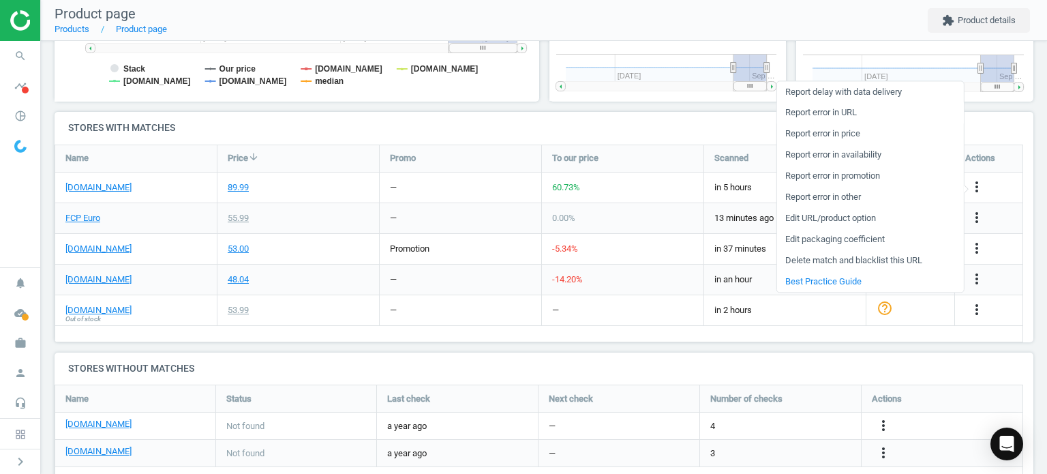
click at [827, 112] on link "Report error in URL" at bounding box center [869, 112] width 187 height 21
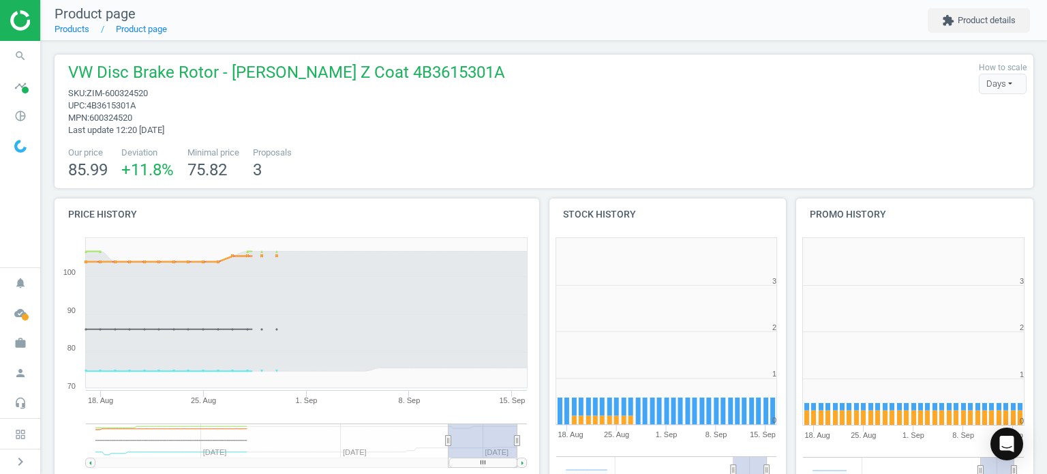
scroll to position [294, 255]
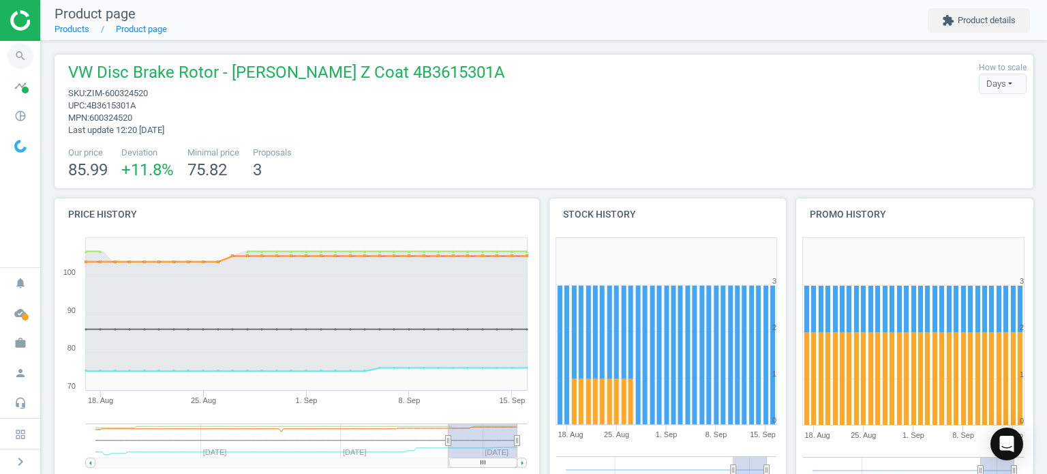
click at [24, 55] on icon "search" at bounding box center [20, 56] width 26 height 26
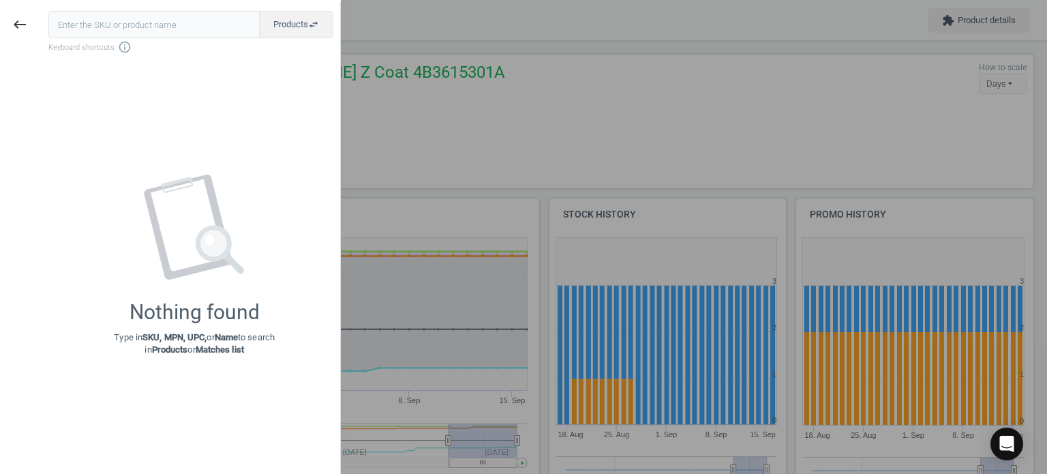
click at [108, 33] on input "text" at bounding box center [153, 24] width 211 height 27
type input "BMW-32104A01665"
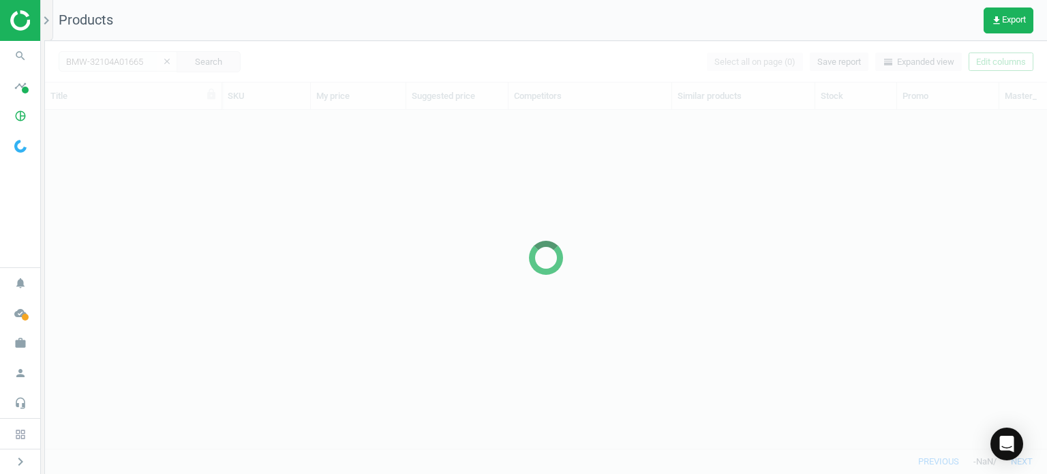
scroll to position [318, 991]
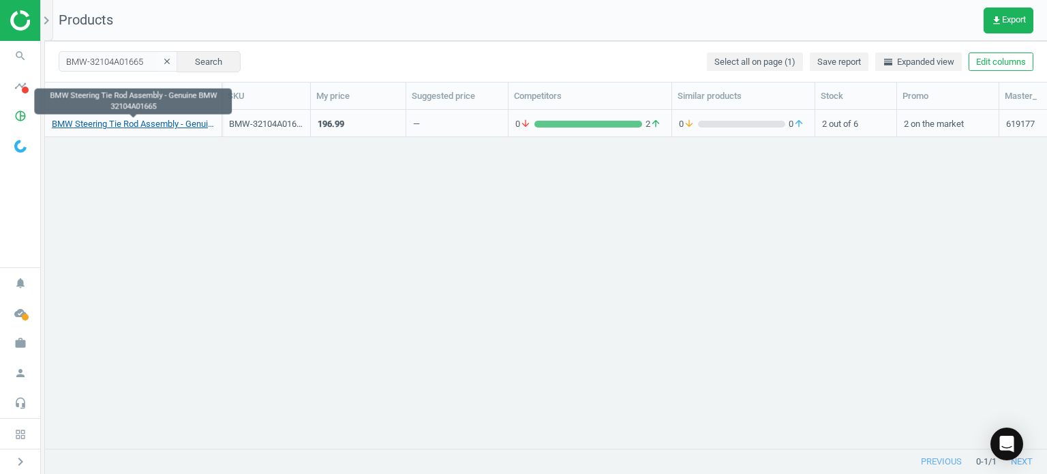
click at [135, 128] on link "BMW Steering Tie Rod Assembly - Genuine BMW 32104A01665" at bounding box center [133, 124] width 163 height 12
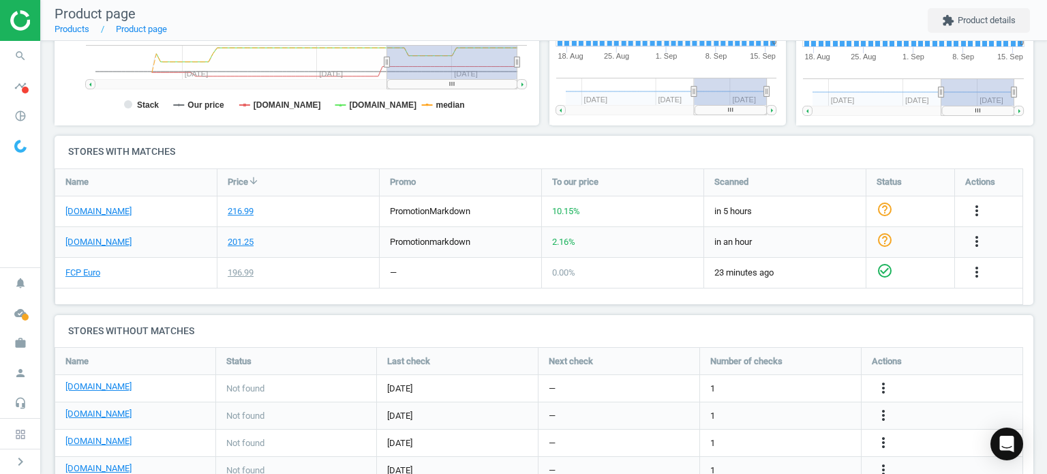
scroll to position [428, 0]
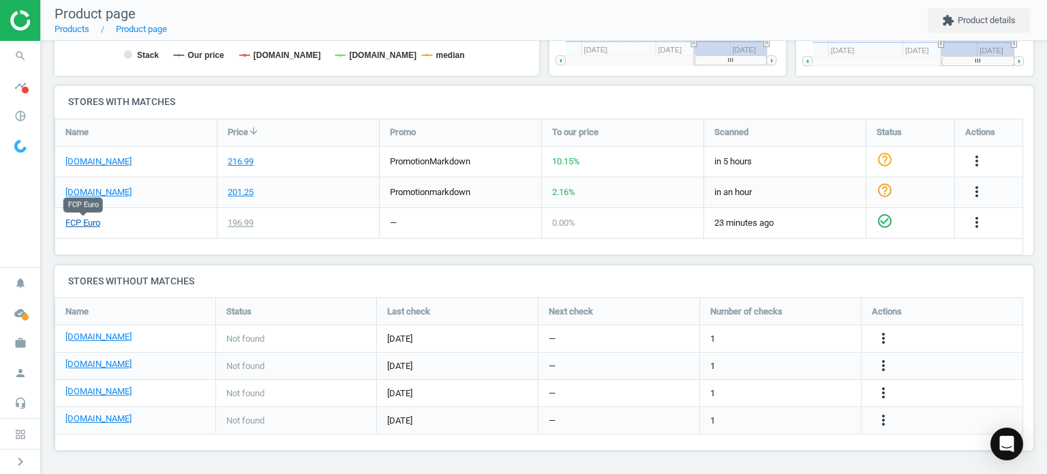
click at [85, 223] on link "FCP Euro" at bounding box center [82, 223] width 35 height 12
